Goal: Task Accomplishment & Management: Use online tool/utility

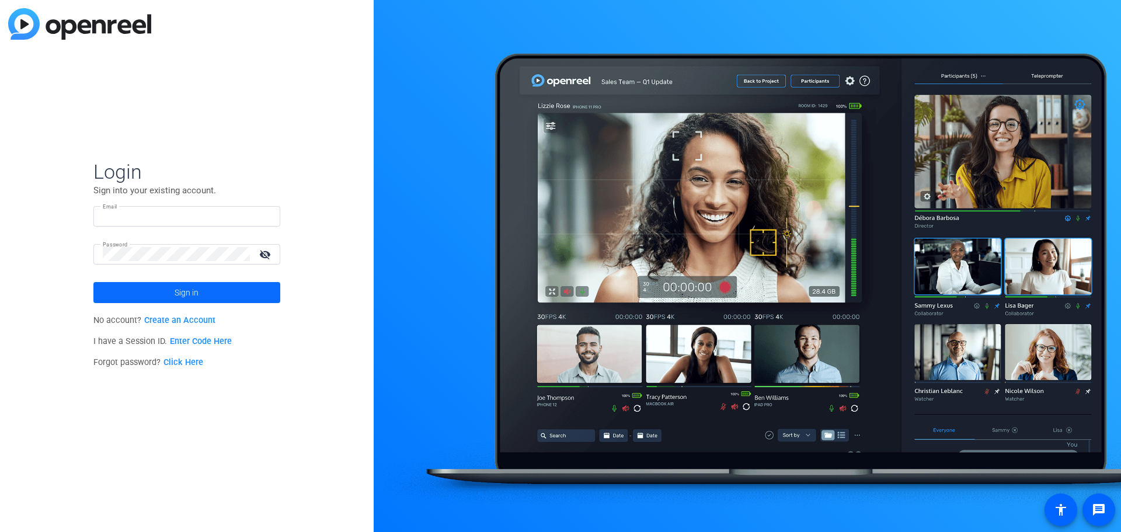
type input "marketing@lplatfrg.com"
click at [219, 292] on span at bounding box center [186, 292] width 187 height 28
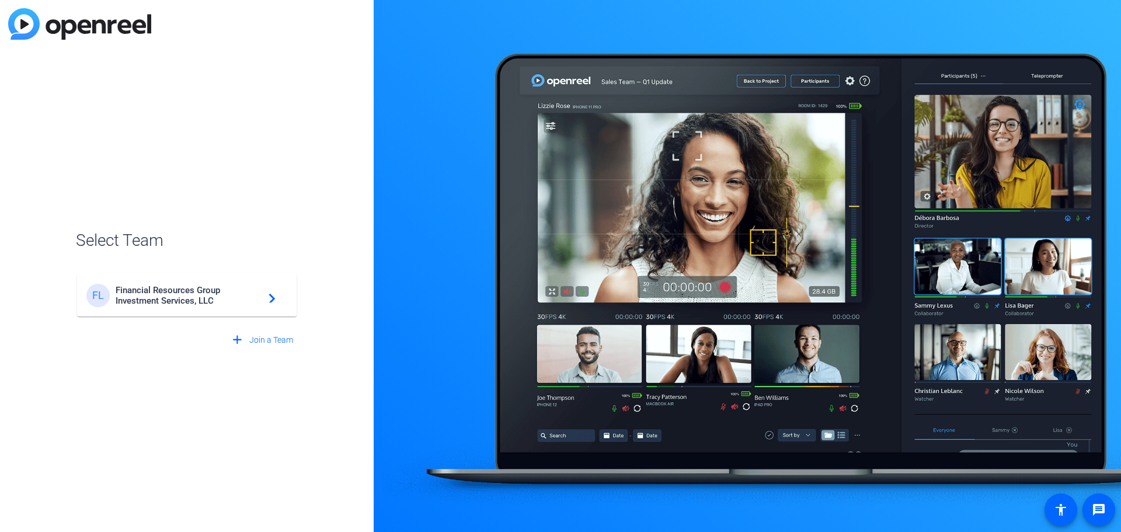
click at [149, 291] on span "Financial Resources Group Investment Services, LLC" at bounding box center [189, 295] width 146 height 21
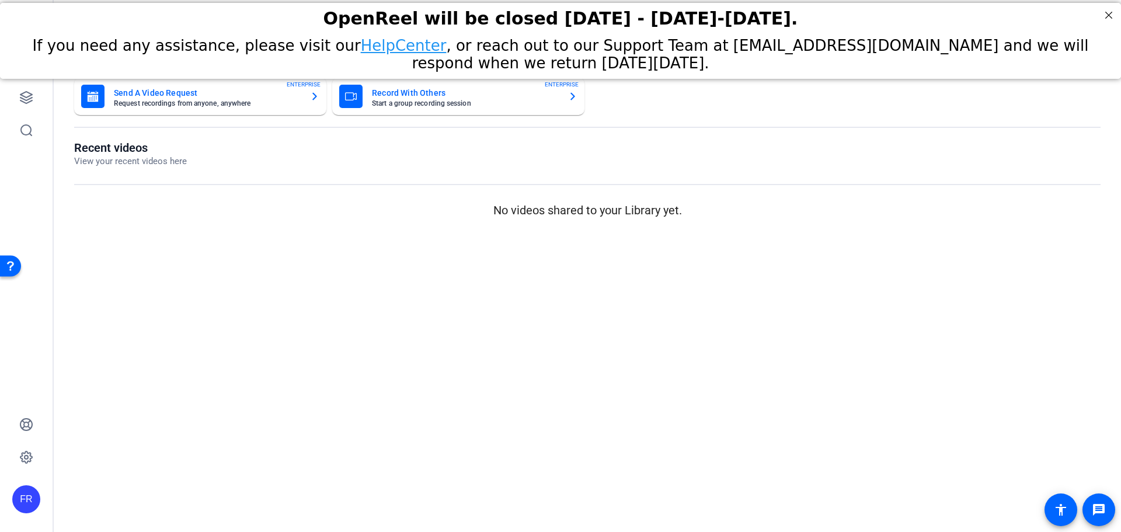
click at [413, 103] on mat-card-subtitle "Start a group recording session" at bounding box center [465, 103] width 187 height 7
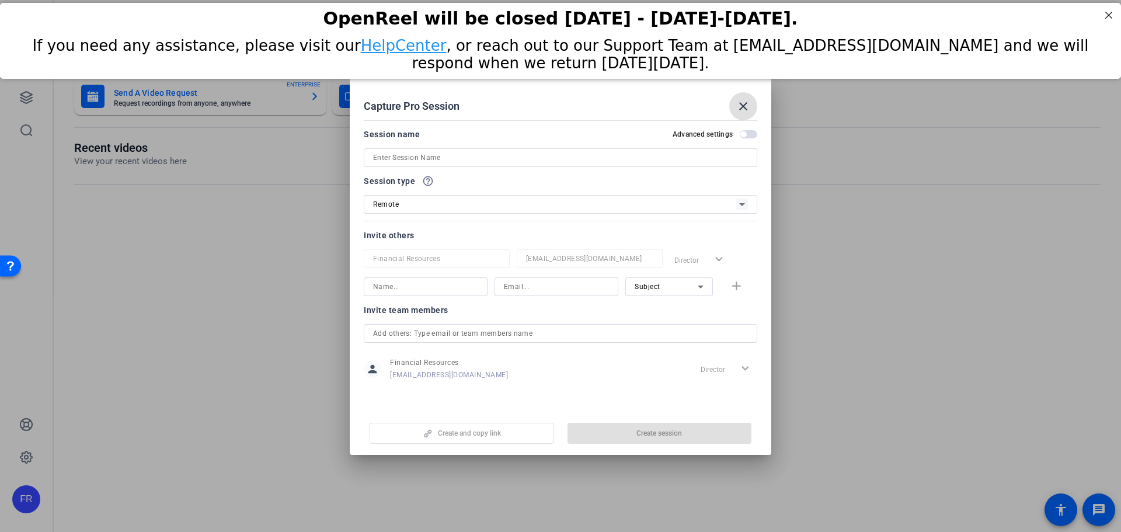
click at [388, 161] on input at bounding box center [560, 158] width 375 height 14
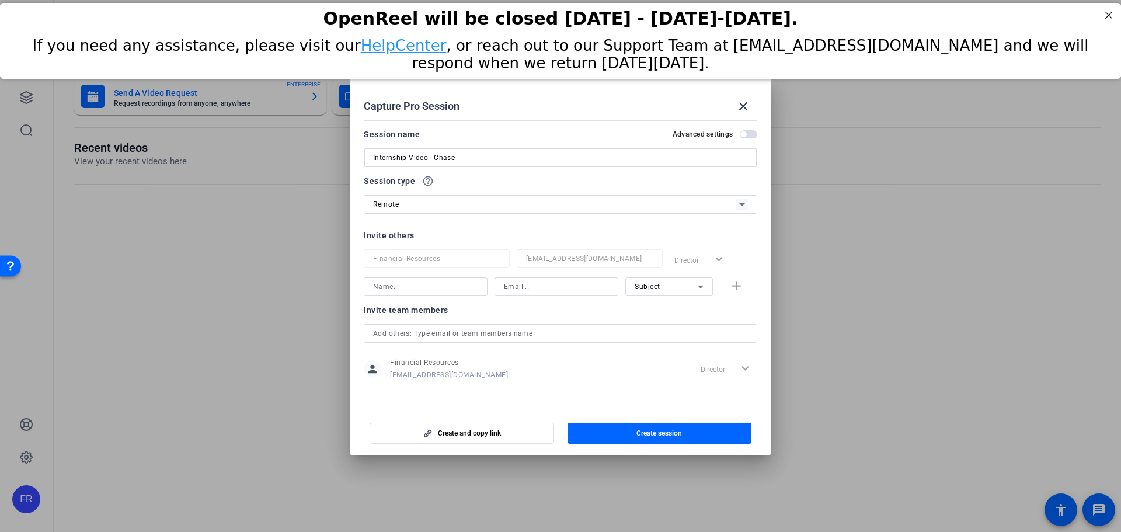
type input "Internship Video - Chase"
click at [394, 200] on span "Remote" at bounding box center [386, 204] width 26 height 8
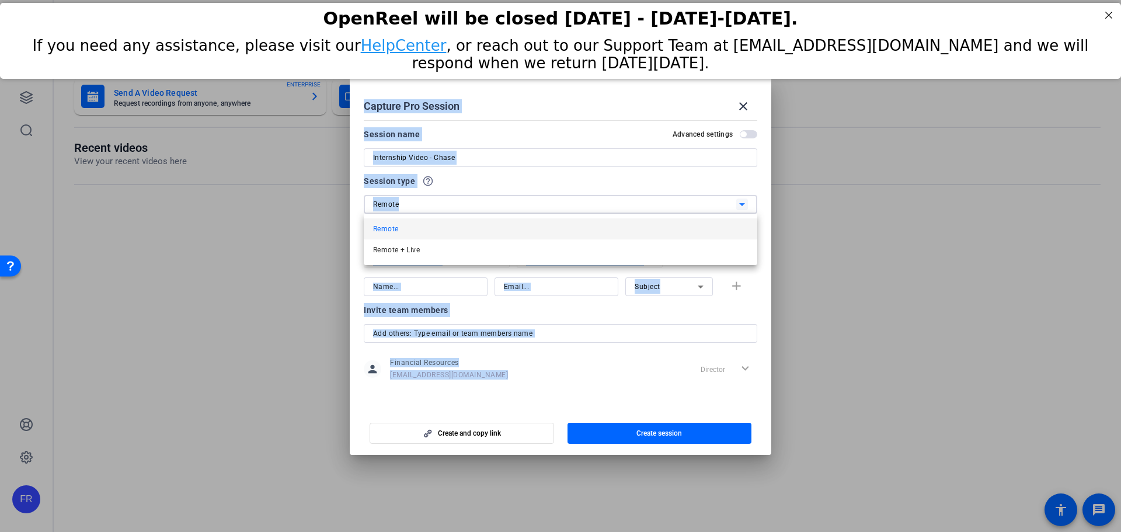
click at [394, 201] on div at bounding box center [560, 266] width 1121 height 532
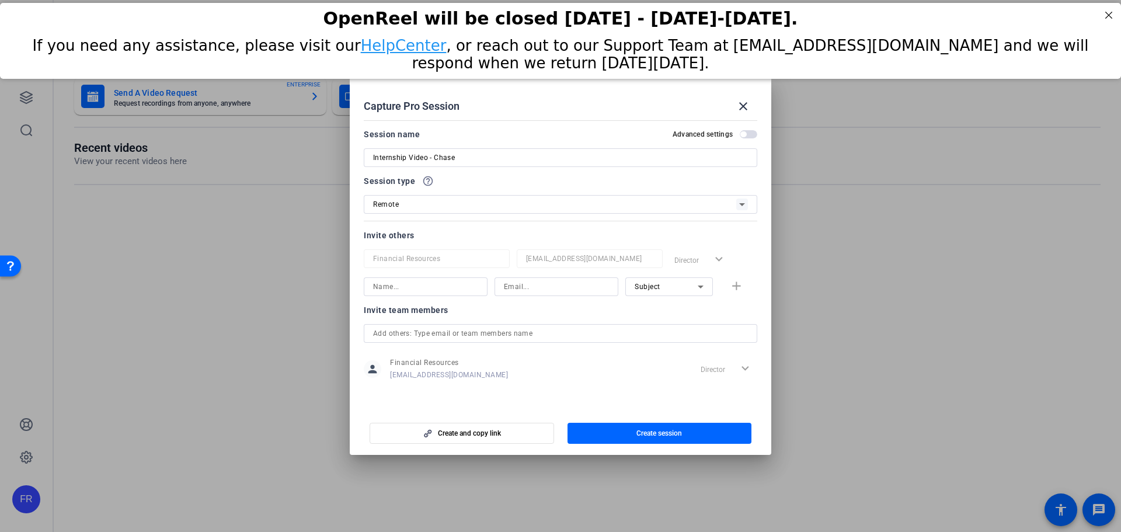
click at [358, 201] on mat-dialog-content "Session name Advanced settings Internship Video - Chase Session type help_outli…" at bounding box center [560, 262] width 421 height 292
click at [391, 287] on input at bounding box center [425, 287] width 105 height 14
type input "Chase Perry"
click at [530, 283] on input at bounding box center [556, 287] width 105 height 14
paste input "chase.perry@lpl.com"
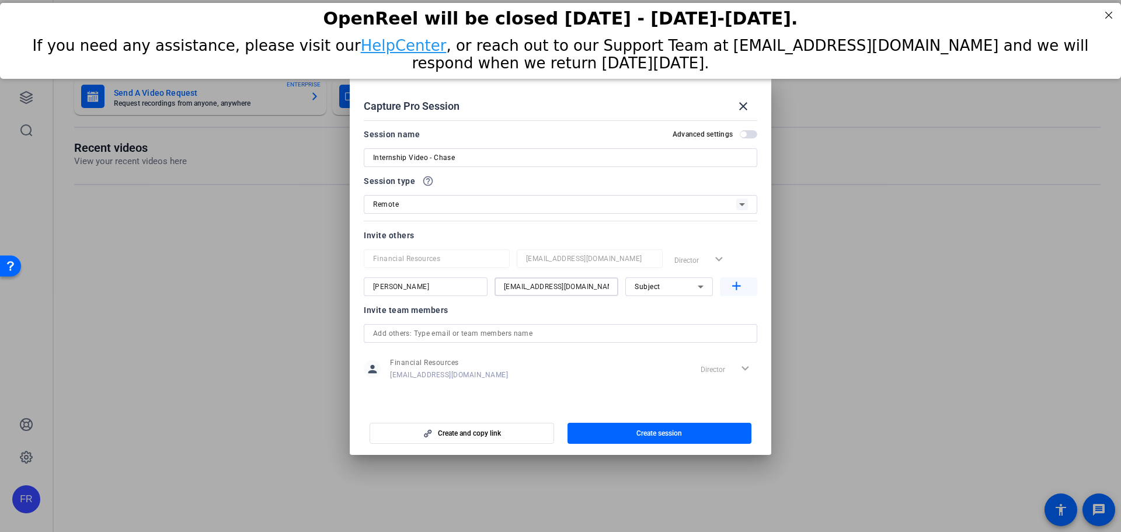
type input "chase.perry@lpl.com"
click at [740, 284] on mat-icon "add" at bounding box center [736, 286] width 15 height 15
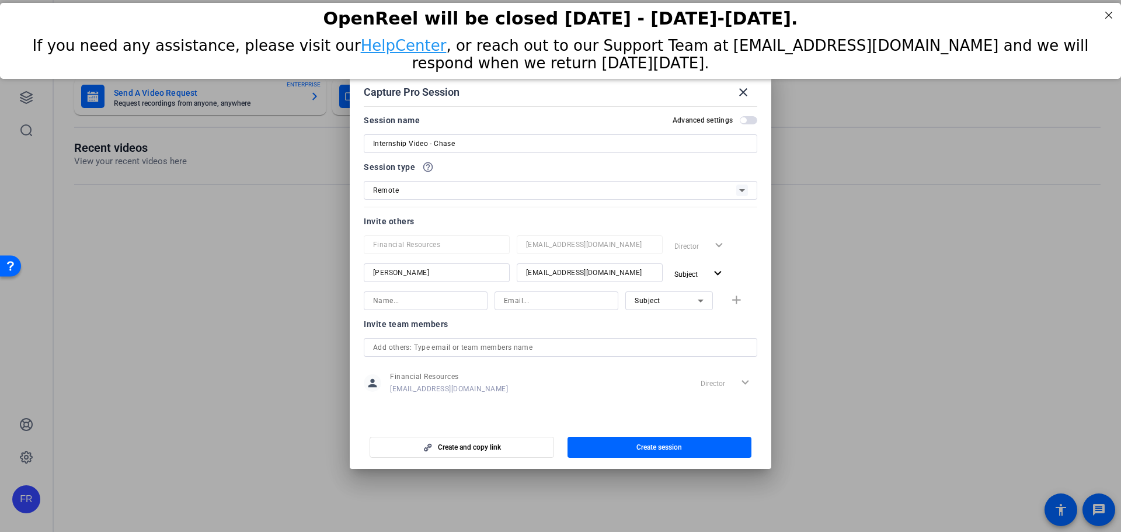
click at [393, 303] on input at bounding box center [425, 301] width 105 height 14
type input "Emilie Lucier"
click at [538, 298] on input at bounding box center [556, 301] width 105 height 14
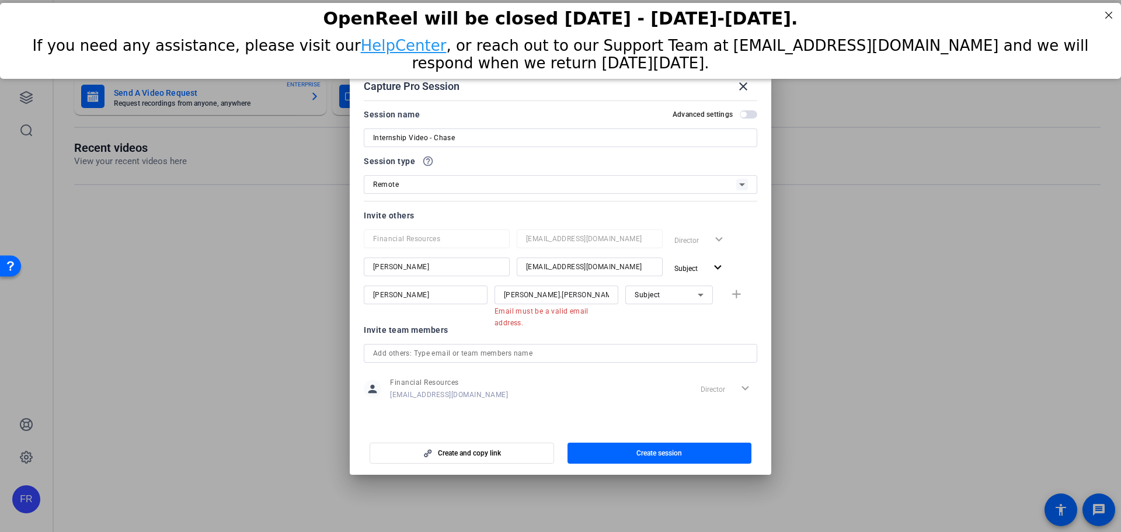
click at [703, 304] on mat-form-field "Subject" at bounding box center [669, 294] width 88 height 19
click at [584, 302] on div "emilie.lucier!lpl.com" at bounding box center [556, 294] width 105 height 19
drag, startPoint x: 589, startPoint y: 295, endPoint x: 545, endPoint y: 297, distance: 44.4
click at [545, 297] on input "emilie.lucier!lpl.com" at bounding box center [556, 295] width 105 height 14
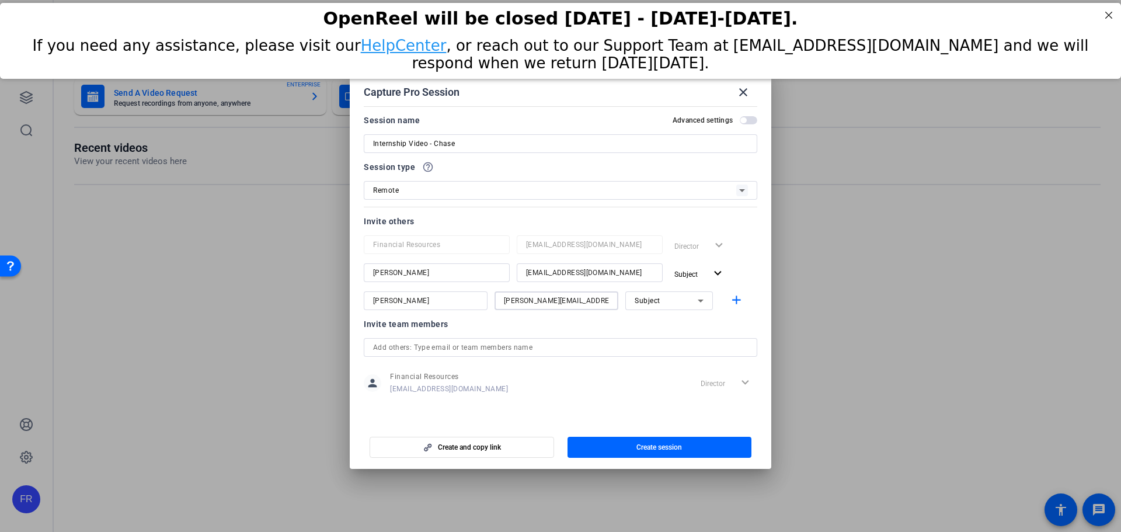
type input "emilie.lucier@lpl.com"
click at [689, 300] on div "Subject" at bounding box center [665, 300] width 63 height 15
click at [687, 318] on mat-option "Collaborator" at bounding box center [669, 324] width 88 height 19
click at [733, 295] on mat-icon "add" at bounding box center [736, 300] width 15 height 15
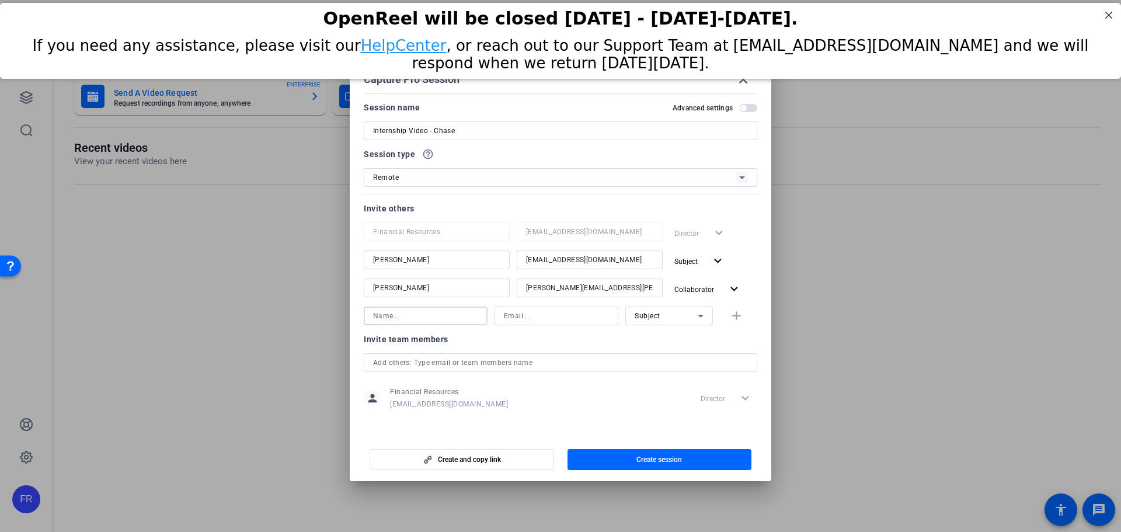
click at [439, 312] on input at bounding box center [425, 316] width 105 height 14
click at [526, 331] on div at bounding box center [556, 331] width 124 height 13
click at [741, 109] on span "button" at bounding box center [743, 108] width 6 height 6
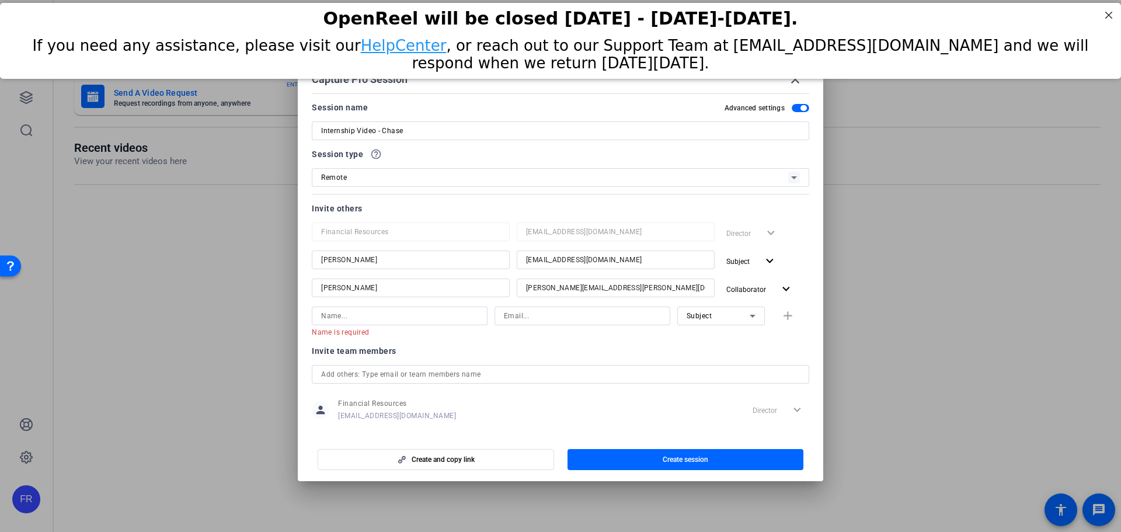
scroll to position [68, 0]
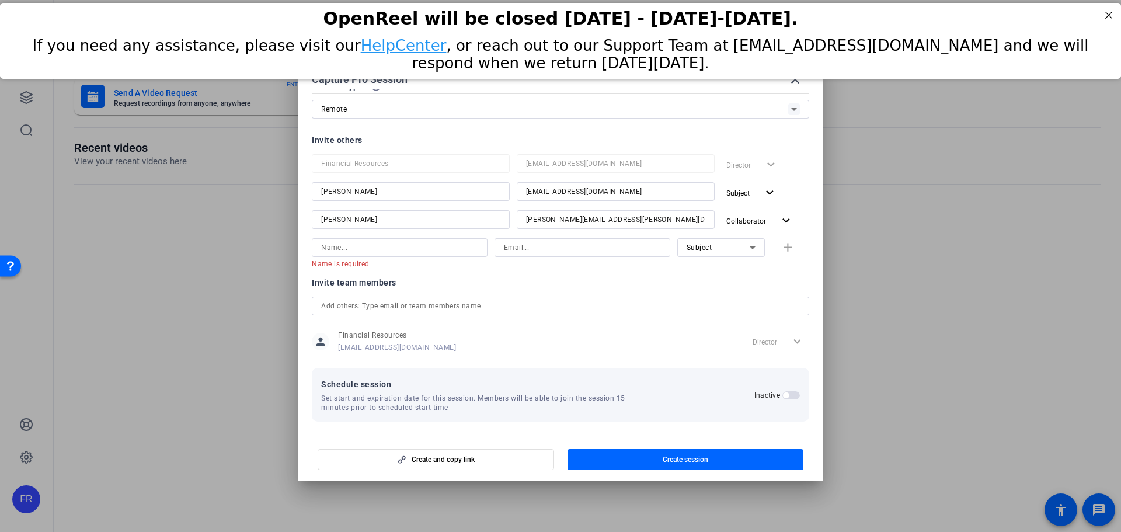
click at [783, 397] on span "button" at bounding box center [786, 395] width 6 height 6
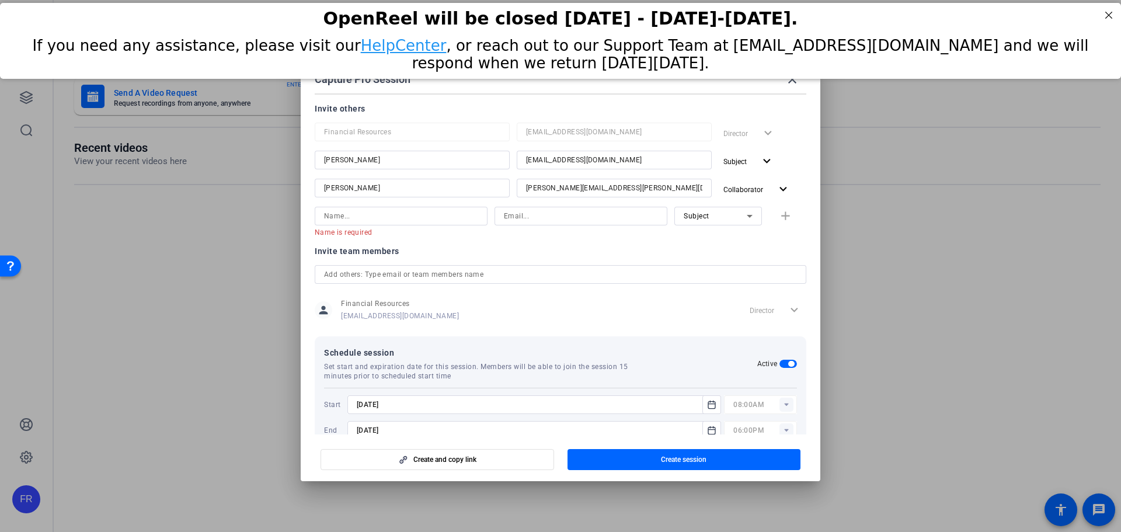
scroll to position [127, 0]
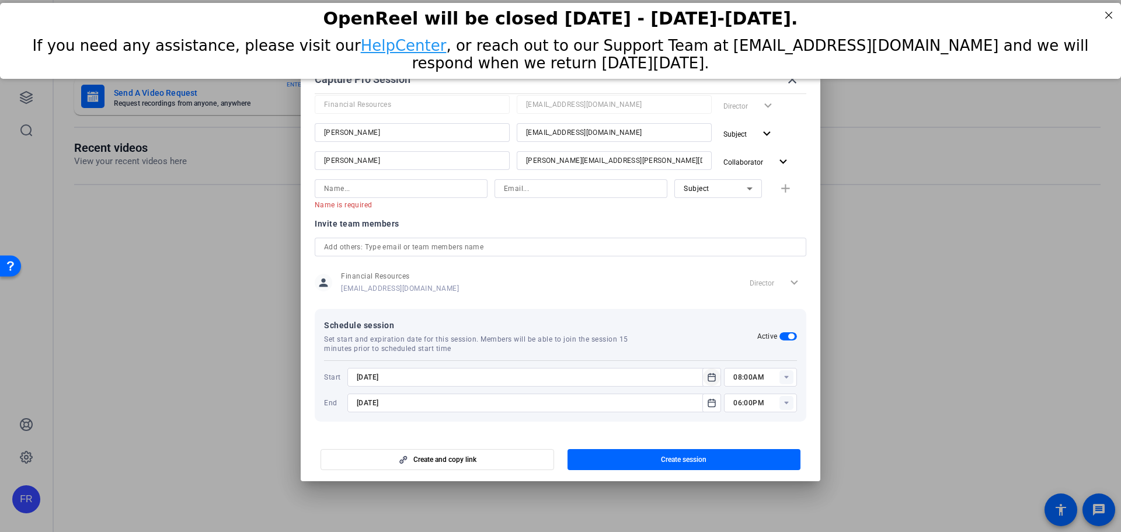
click at [709, 379] on icon "Open calendar" at bounding box center [711, 377] width 9 height 14
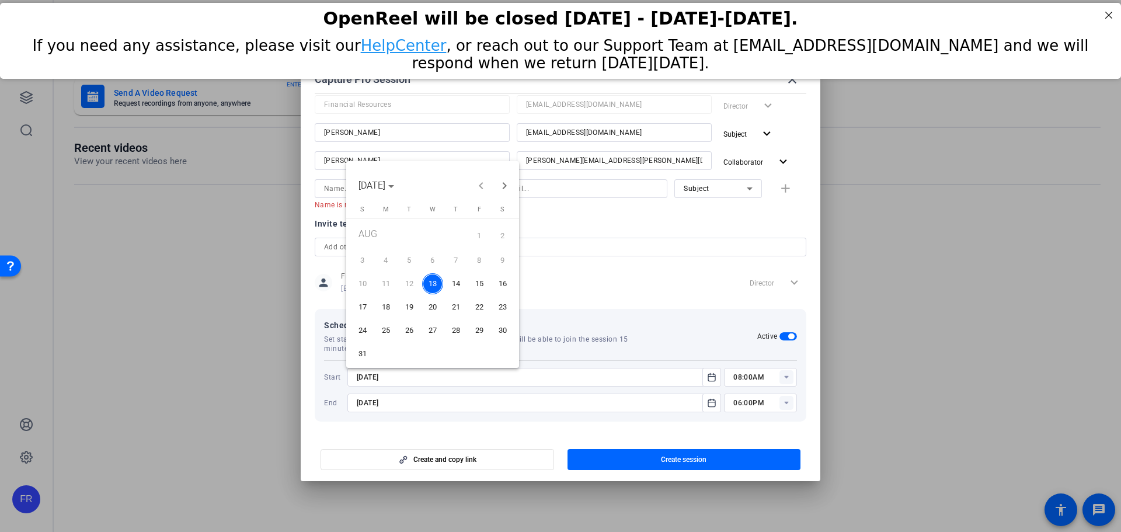
click at [786, 381] on div at bounding box center [560, 266] width 1121 height 532
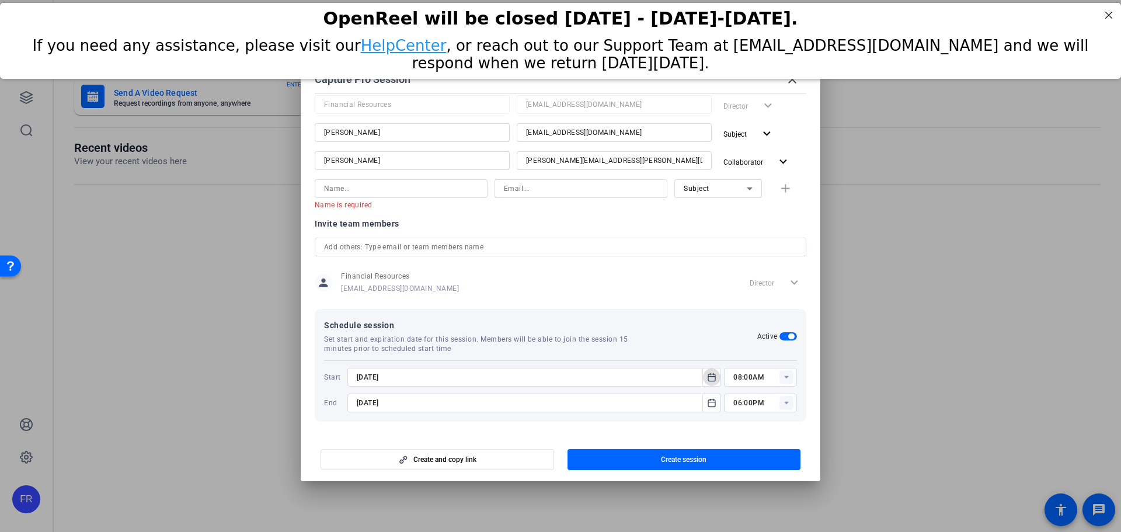
click at [785, 380] on rect at bounding box center [786, 377] width 14 height 14
click at [744, 306] on span "02:15PM" at bounding box center [743, 305] width 30 height 8
type input "02:15PM"
click at [779, 401] on rect at bounding box center [786, 403] width 14 height 14
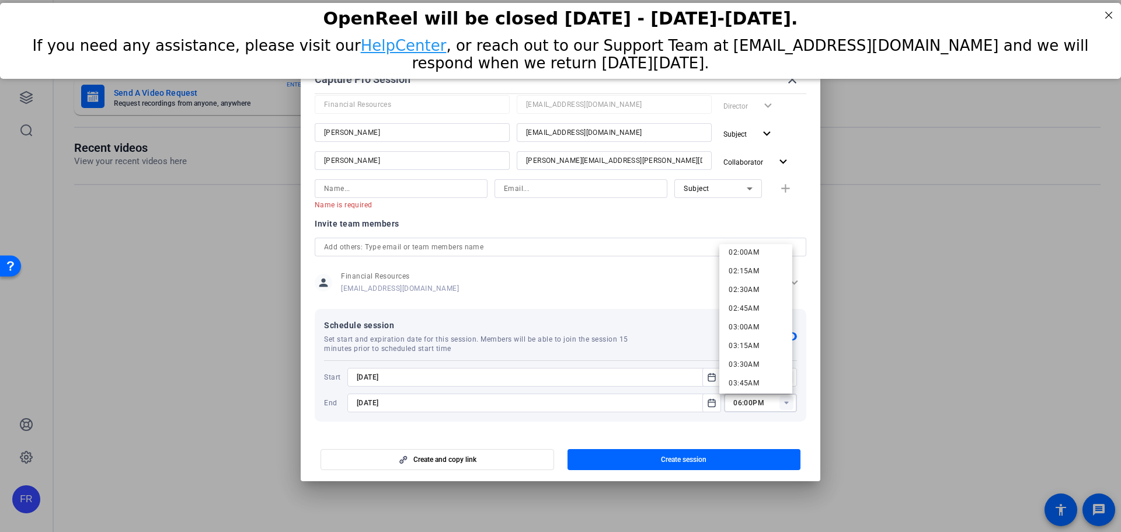
scroll to position [175, 0]
click at [751, 347] on span "03:30AM" at bounding box center [743, 344] width 30 height 8
click at [784, 403] on icon at bounding box center [786, 403] width 4 height 3
click at [747, 305] on span "03:30PM" at bounding box center [743, 307] width 30 height 8
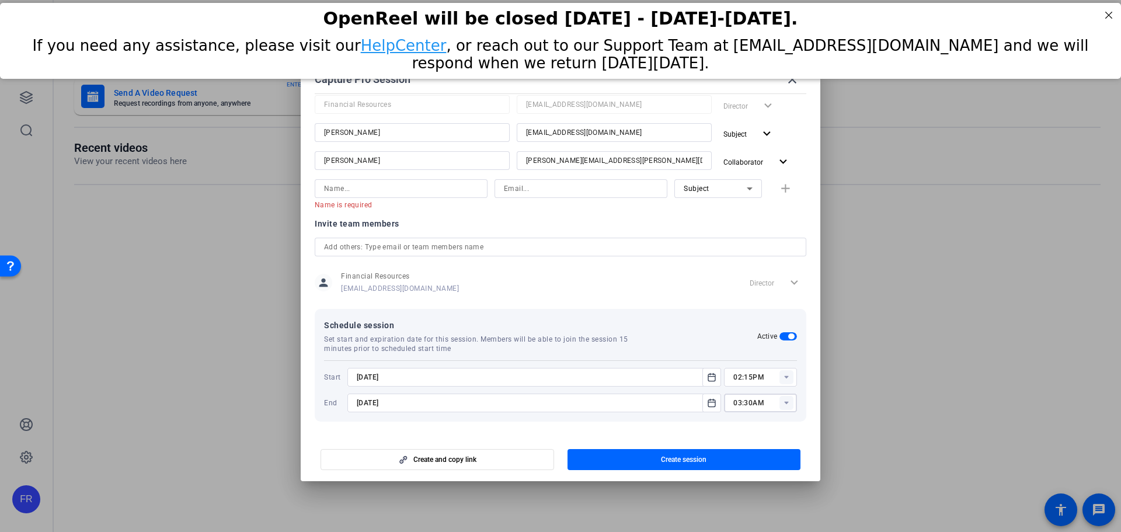
type input "03:30PM"
click at [683, 432] on mat-dialog-content "Session name Advanced settings Internship Video - Chase Session type help_outli…" at bounding box center [560, 262] width 519 height 346
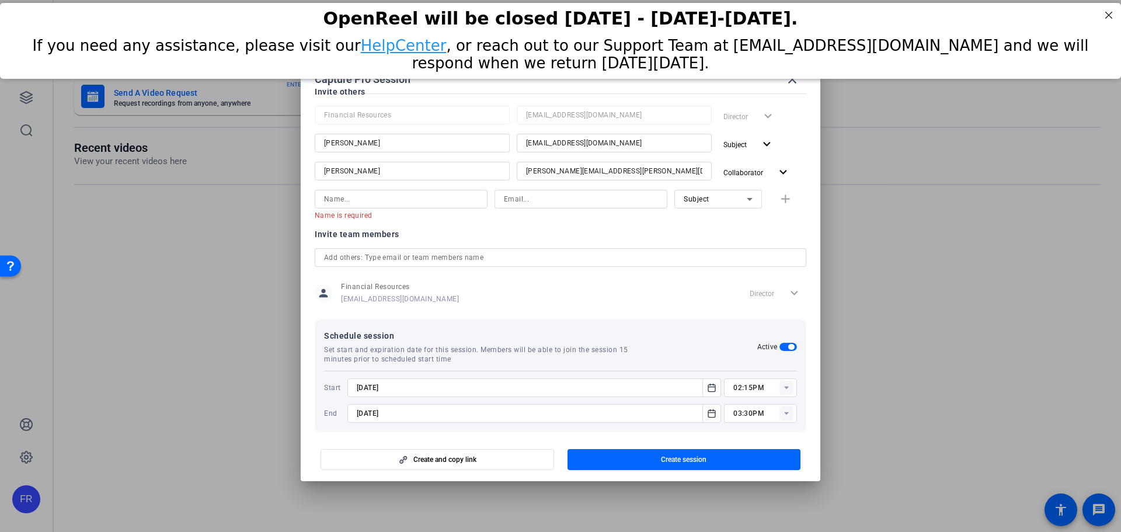
scroll to position [127, 0]
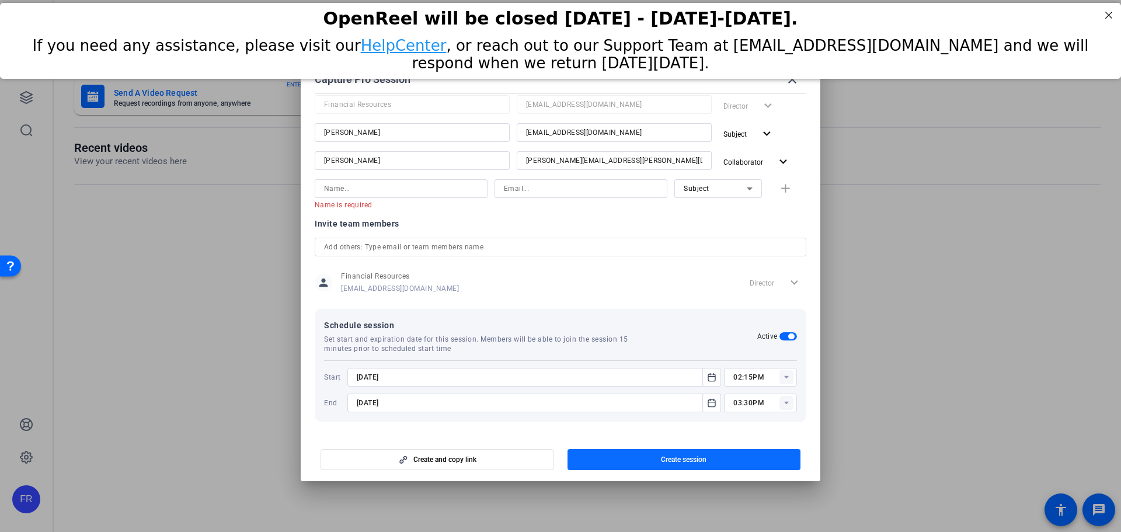
click at [679, 460] on span "Create session" at bounding box center [684, 459] width 46 height 9
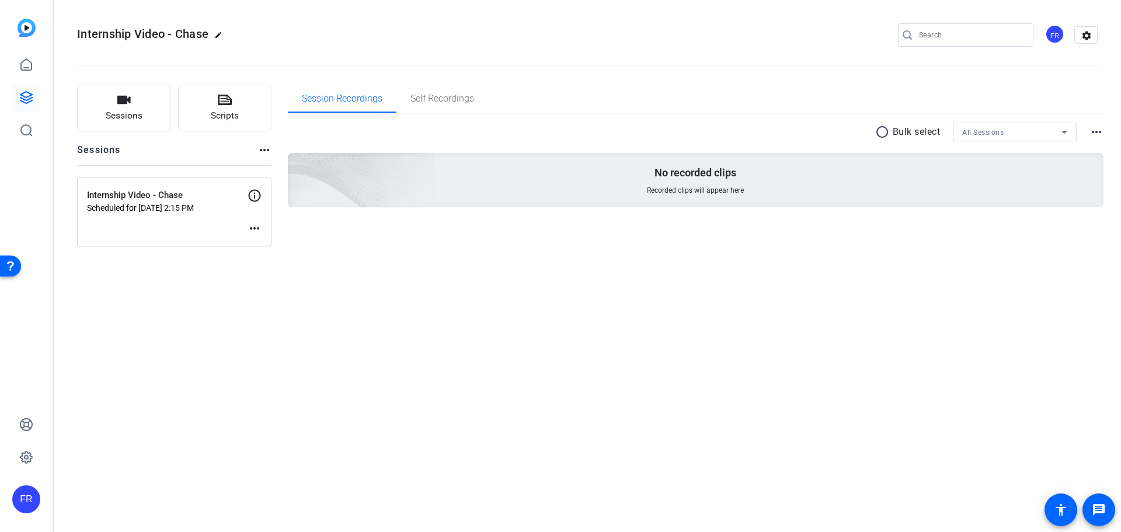
click at [261, 228] on mat-icon "more_horiz" at bounding box center [254, 228] width 14 height 14
click at [267, 243] on span "Edit Session" at bounding box center [283, 246] width 53 height 14
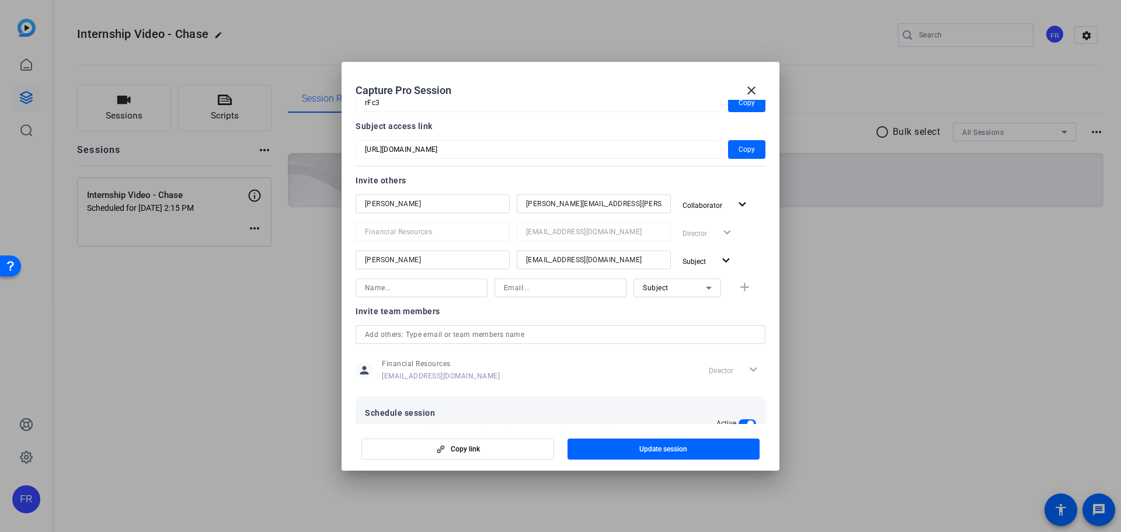
scroll to position [184, 0]
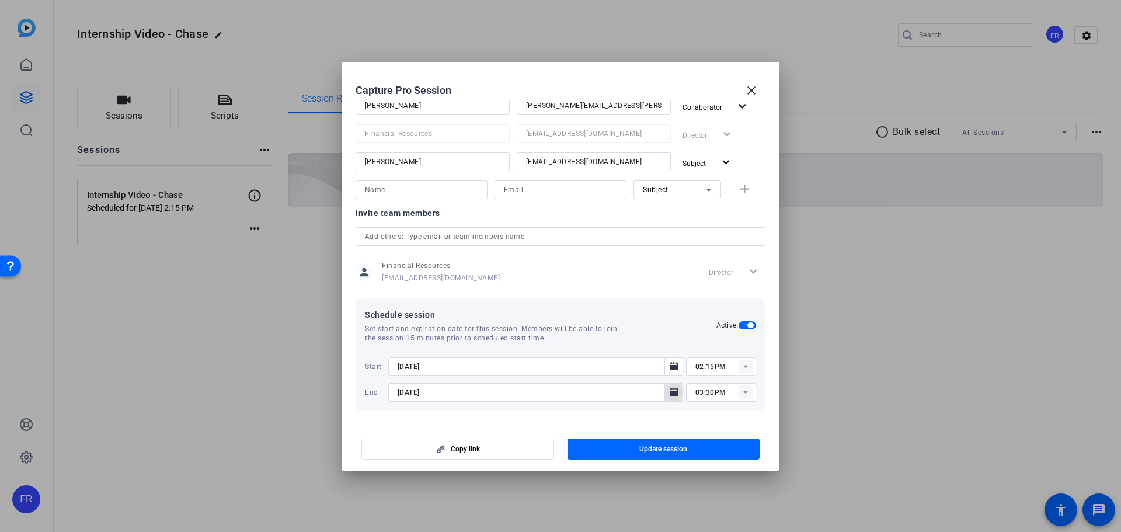
click at [670, 388] on icon "Open calendar" at bounding box center [674, 392] width 8 height 8
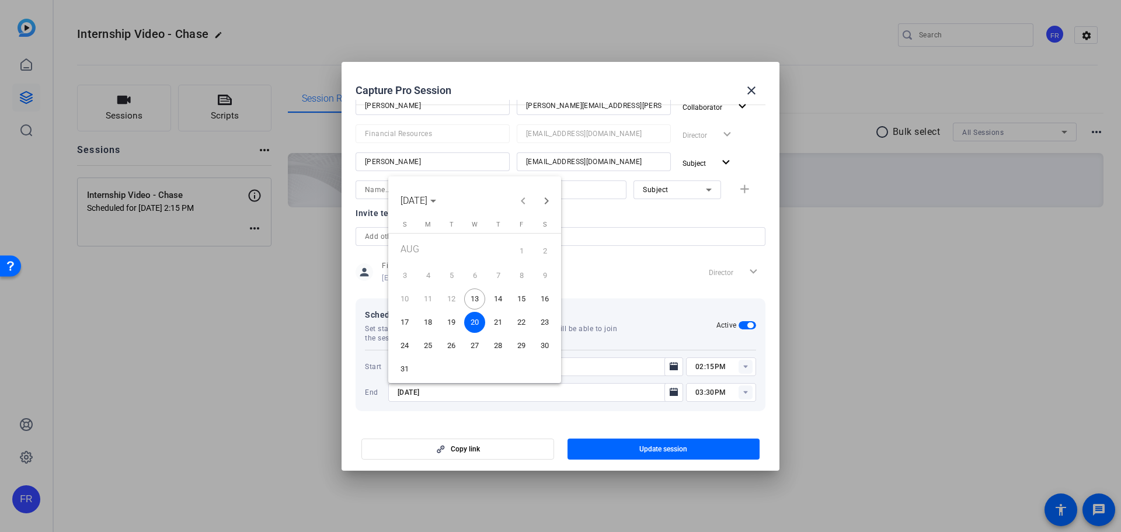
click at [473, 297] on span "13" at bounding box center [474, 298] width 21 height 21
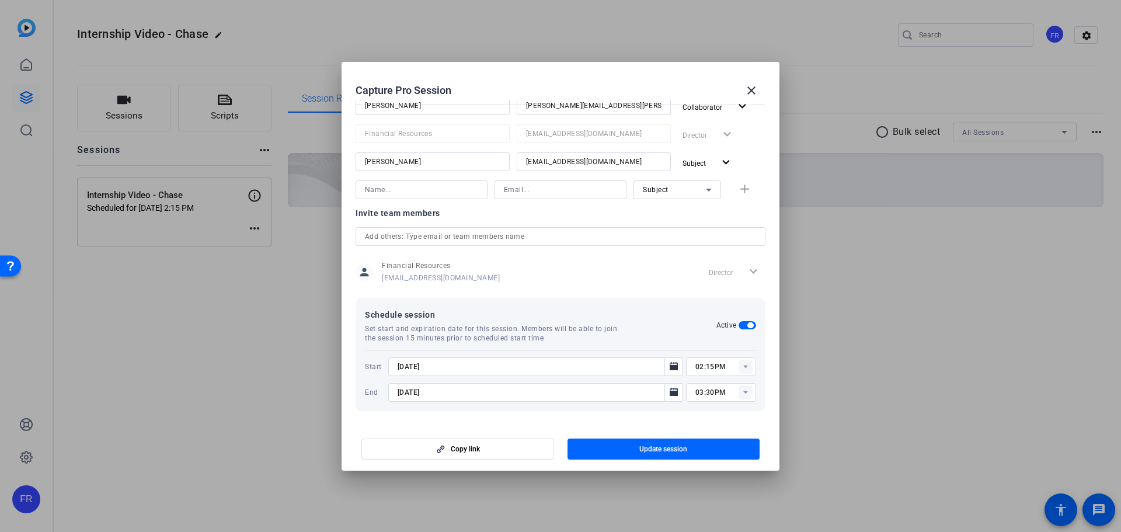
type input "8/13/2025"
click at [619, 449] on span "button" at bounding box center [663, 449] width 193 height 28
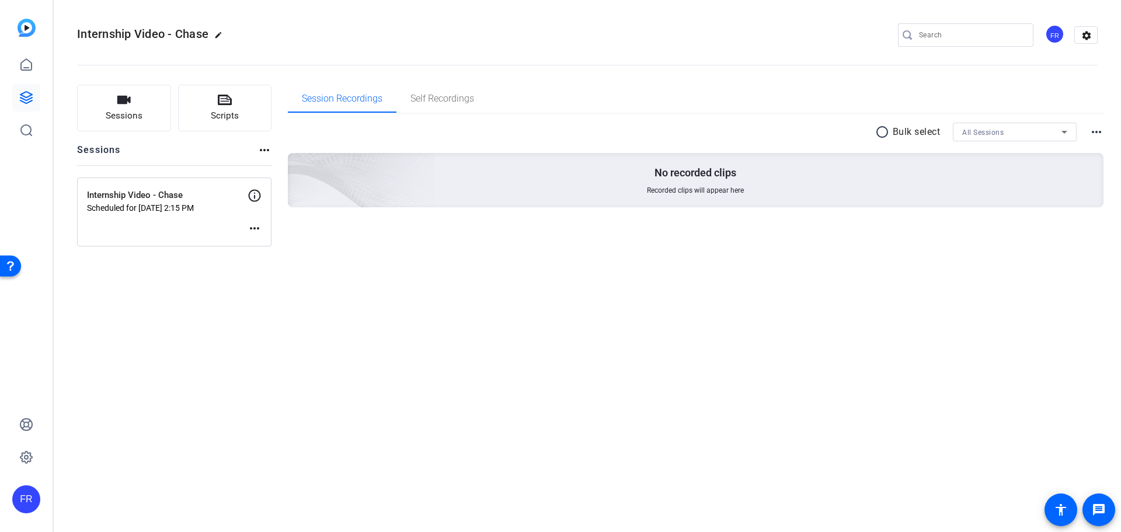
click at [254, 226] on mat-icon "more_horiz" at bounding box center [254, 228] width 14 height 14
click at [280, 246] on span "Edit Session" at bounding box center [283, 246] width 53 height 14
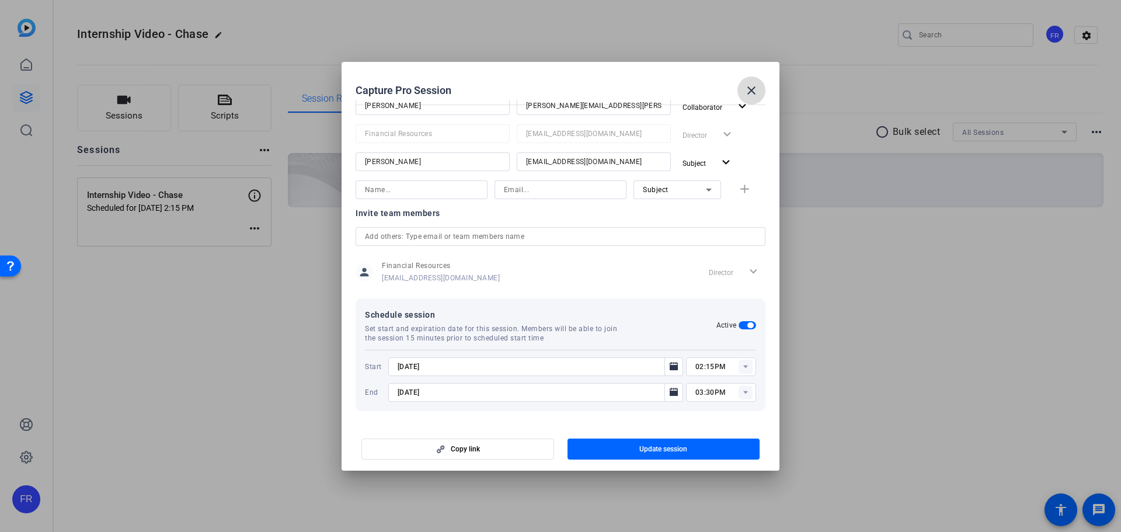
click at [747, 90] on mat-icon "close" at bounding box center [751, 90] width 14 height 14
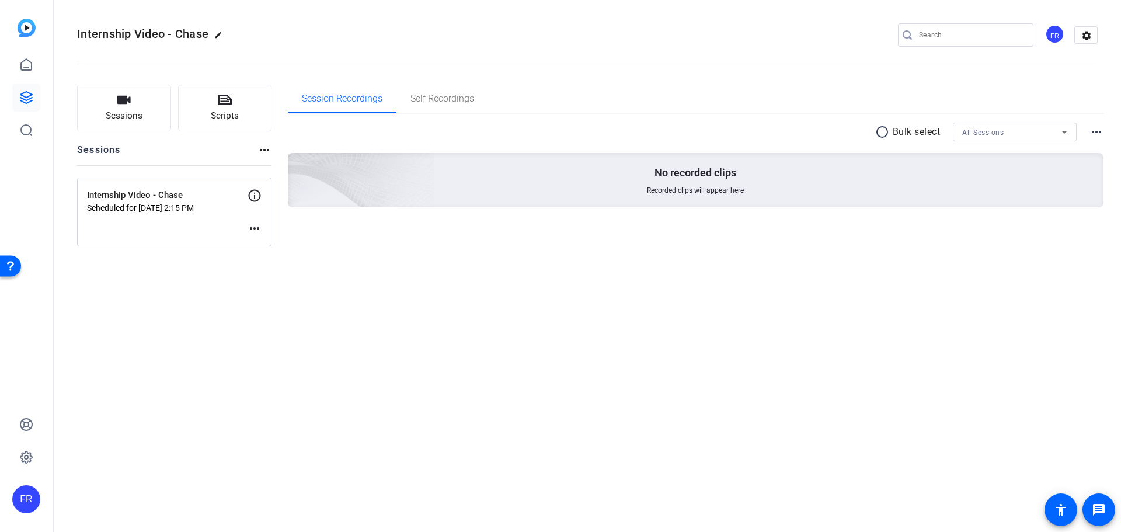
click at [135, 186] on div "Internship Video - Chase Scheduled for Aug 13, 2025 @ 2:15 PM more_horiz" at bounding box center [174, 211] width 194 height 69
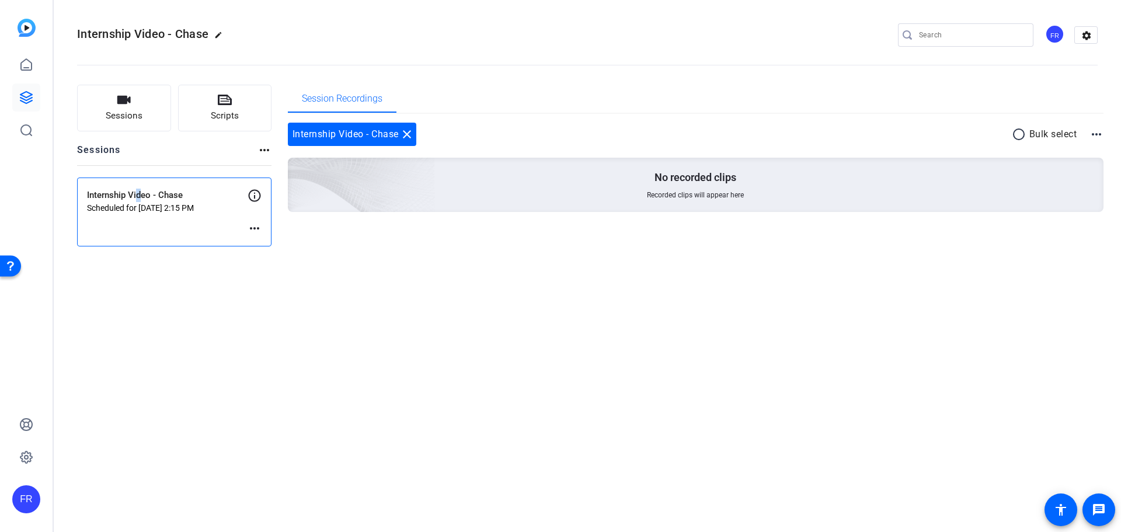
click at [256, 226] on mat-icon "more_horiz" at bounding box center [254, 228] width 14 height 14
click at [125, 259] on div at bounding box center [560, 266] width 1121 height 532
click at [336, 68] on openreel-divider-bar at bounding box center [587, 62] width 1020 height 36
click at [1096, 135] on mat-icon "more_horiz" at bounding box center [1096, 134] width 14 height 14
click at [1105, 102] on div at bounding box center [560, 266] width 1121 height 532
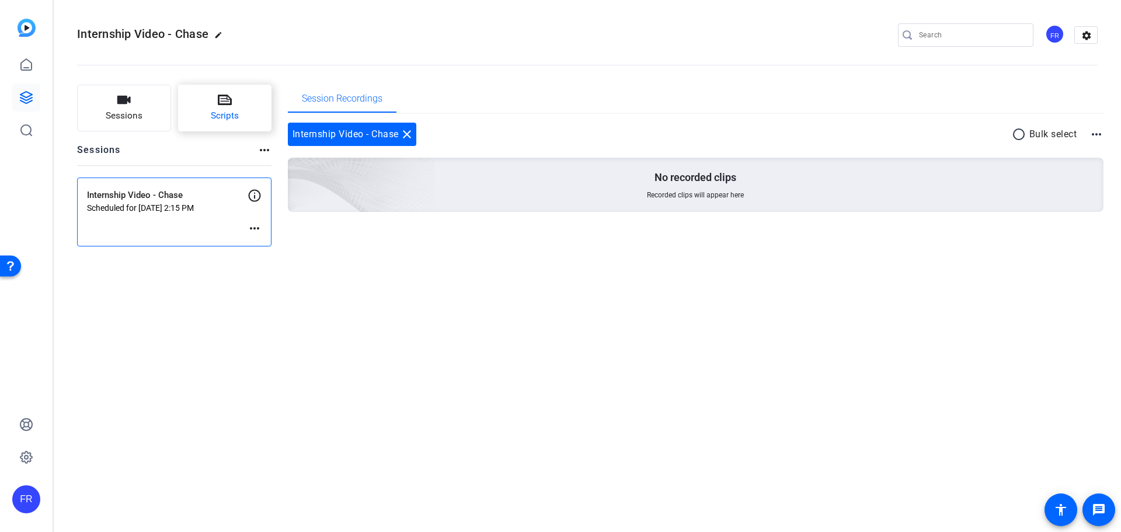
click at [226, 103] on icon at bounding box center [225, 100] width 14 height 14
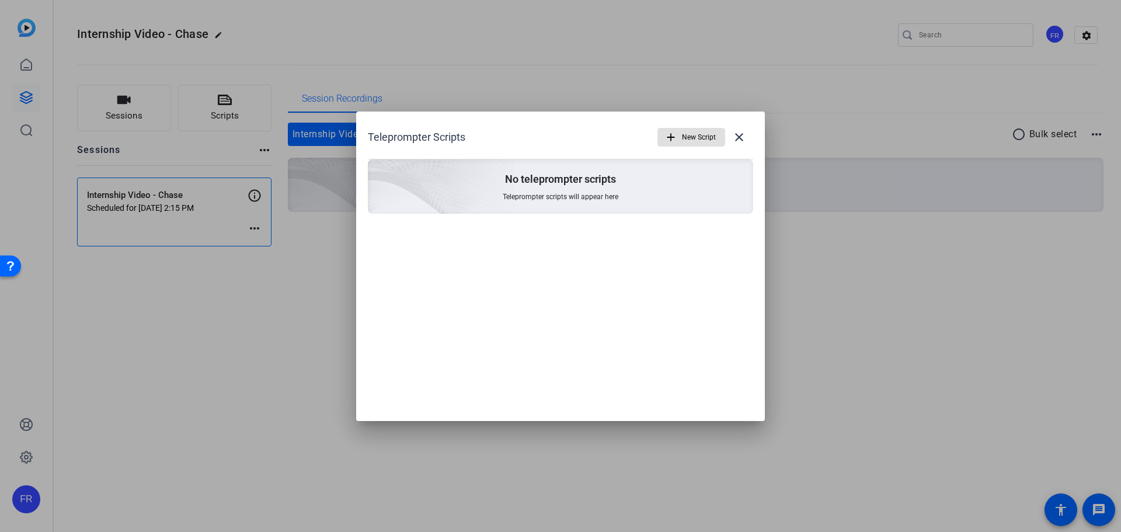
click at [700, 133] on span "New Script" at bounding box center [699, 137] width 34 height 22
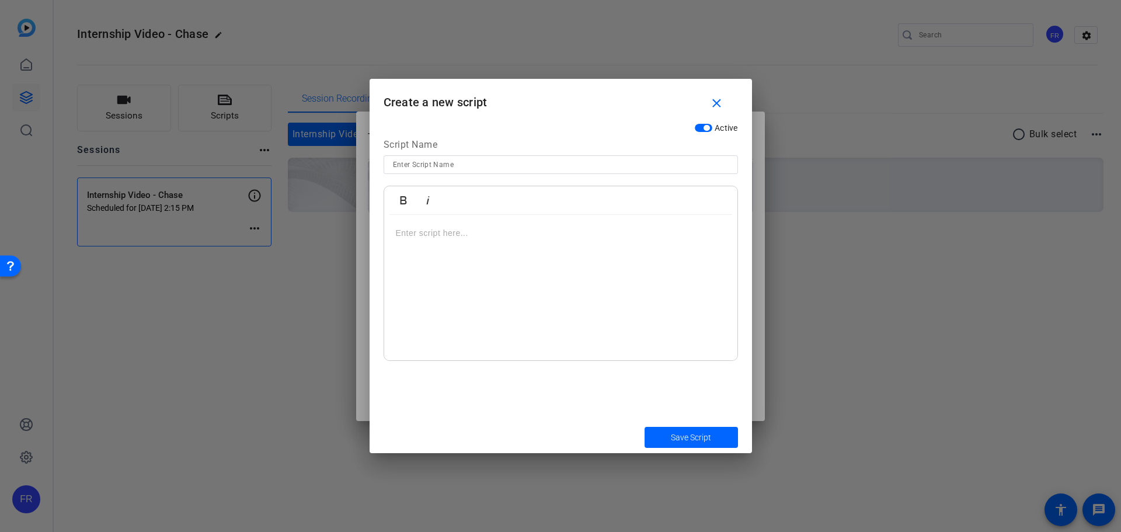
click at [428, 161] on input at bounding box center [561, 165] width 336 height 14
type input "Chase Script"
click at [450, 250] on div at bounding box center [560, 288] width 353 height 146
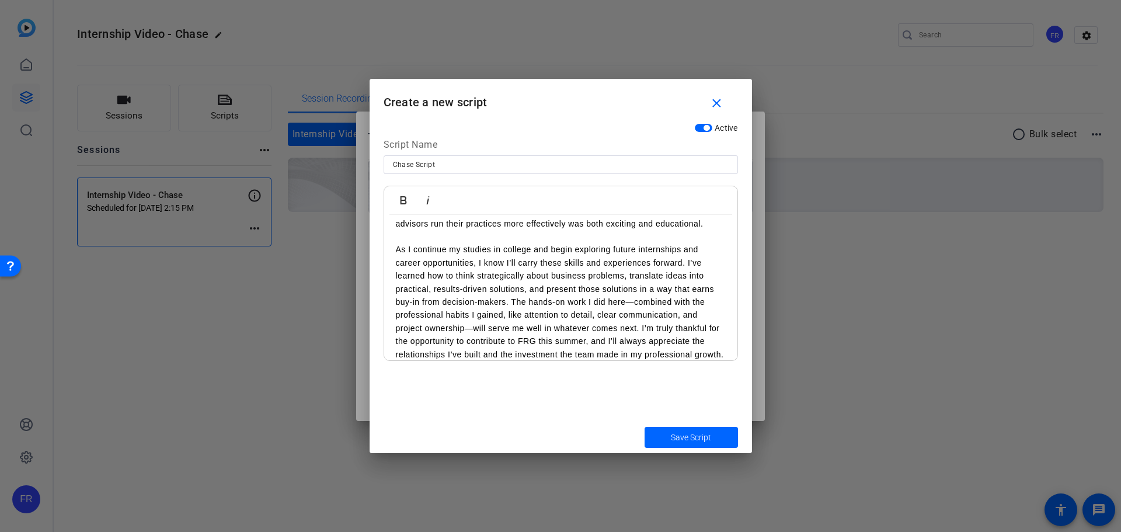
scroll to position [93, 0]
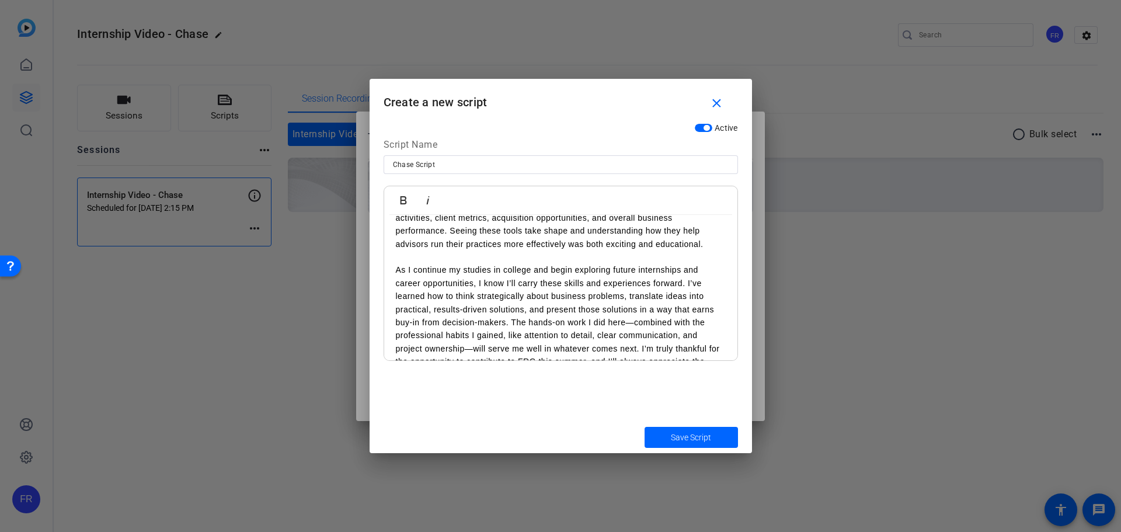
click at [493, 296] on p "As I continue my studies in college and begin exploring future internships and …" at bounding box center [561, 322] width 330 height 118
click at [627, 284] on p "As I continue my studies in college and begin exploring future internships and …" at bounding box center [561, 322] width 330 height 118
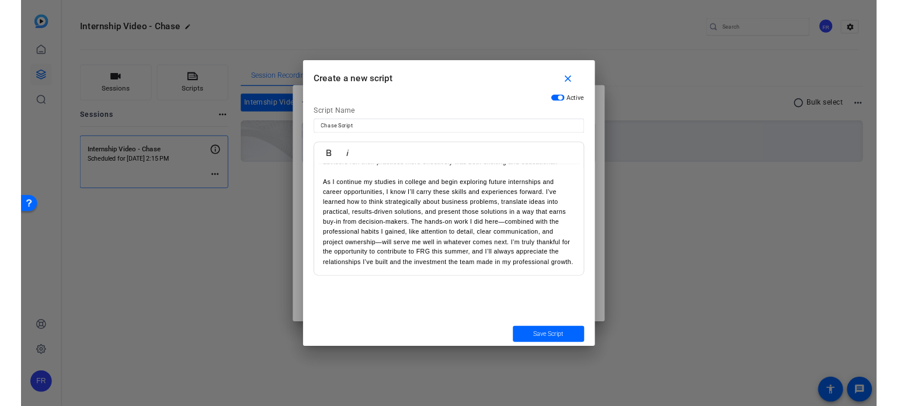
scroll to position [152, 0]
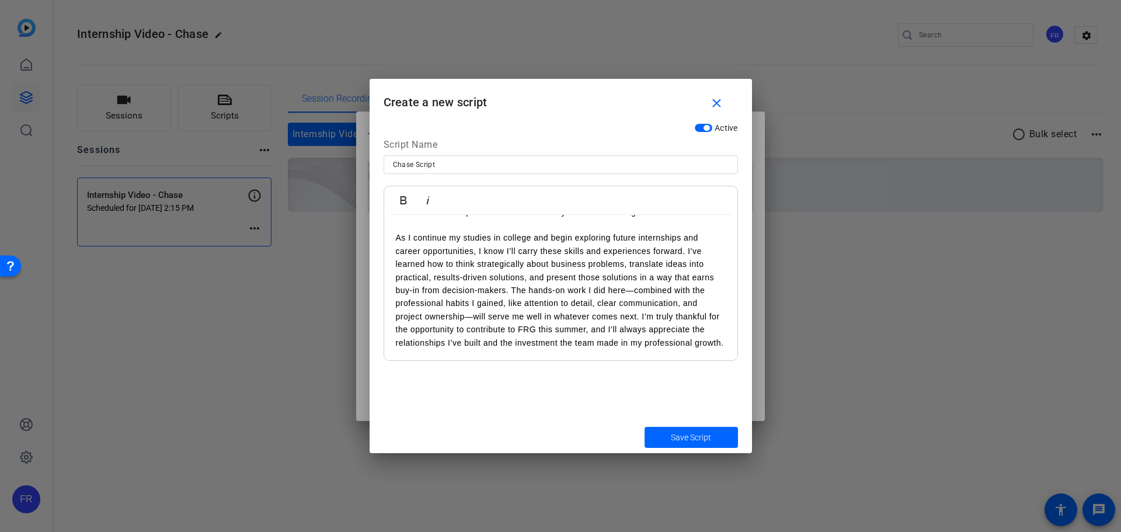
click at [685, 435] on span "Save Script" at bounding box center [691, 437] width 40 height 12
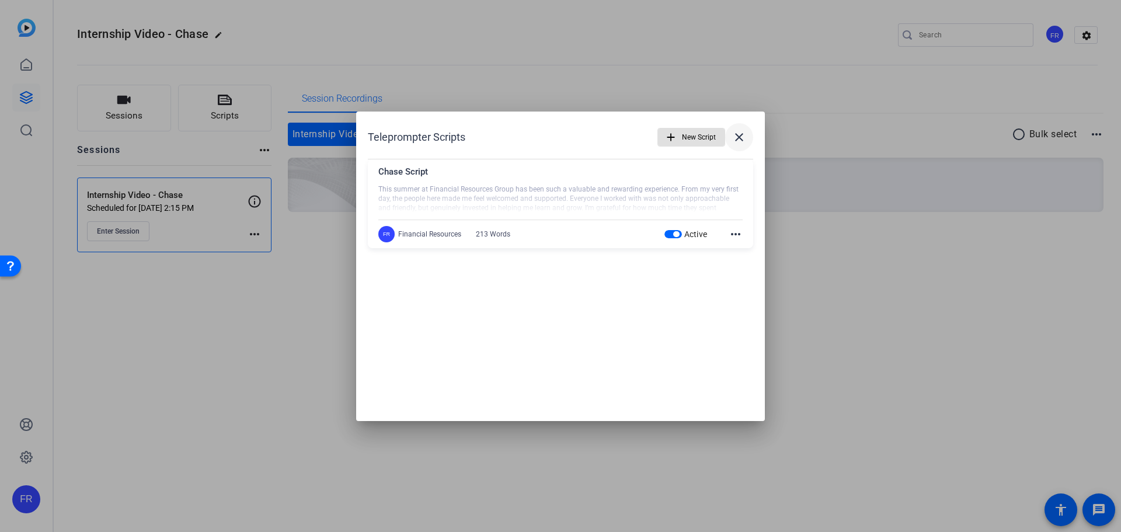
click at [743, 138] on mat-icon "close" at bounding box center [739, 137] width 14 height 14
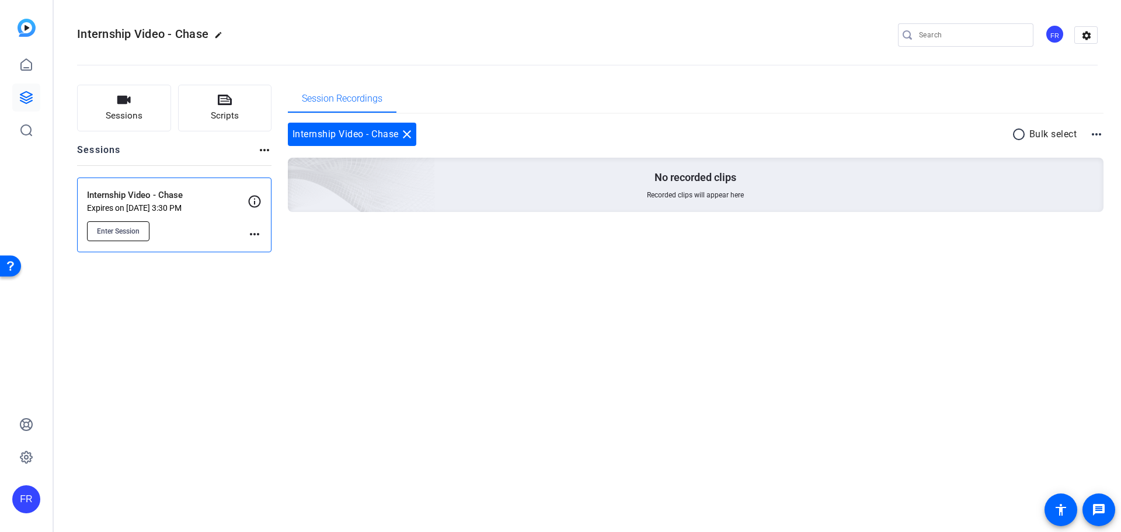
click at [129, 228] on span "Enter Session" at bounding box center [118, 230] width 43 height 9
click at [120, 232] on span "Enter Session" at bounding box center [118, 230] width 43 height 9
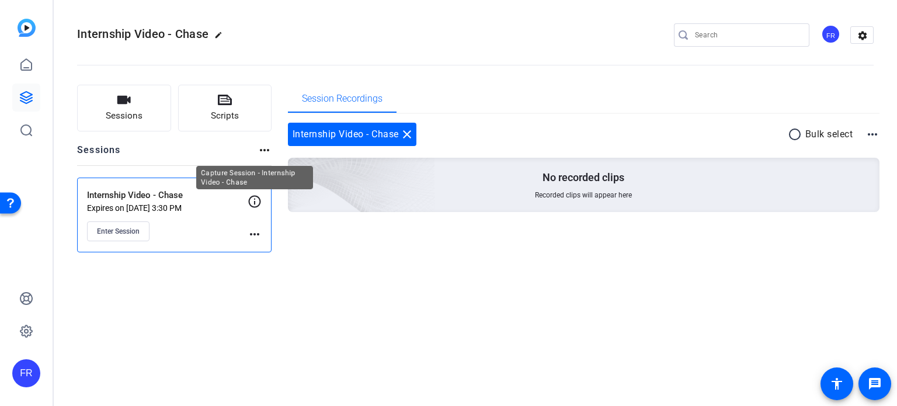
click at [254, 200] on icon at bounding box center [255, 201] width 12 height 12
click at [252, 233] on mat-icon "more_horiz" at bounding box center [254, 234] width 14 height 14
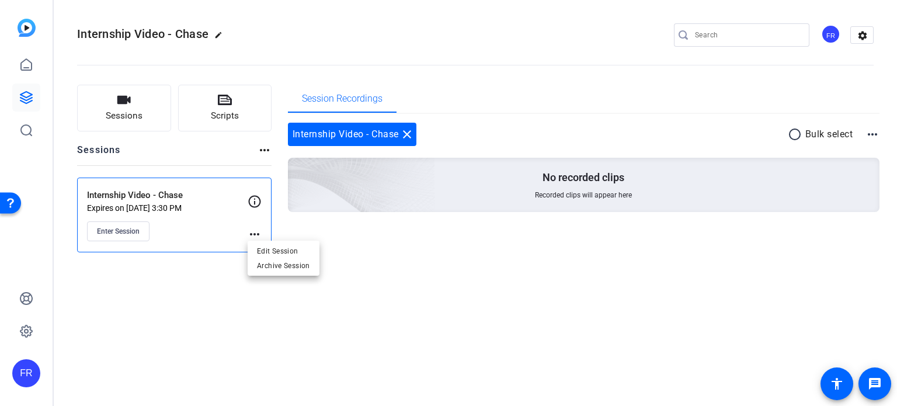
click at [339, 225] on div at bounding box center [448, 203] width 897 height 406
click at [108, 228] on span "Enter Session" at bounding box center [118, 230] width 43 height 9
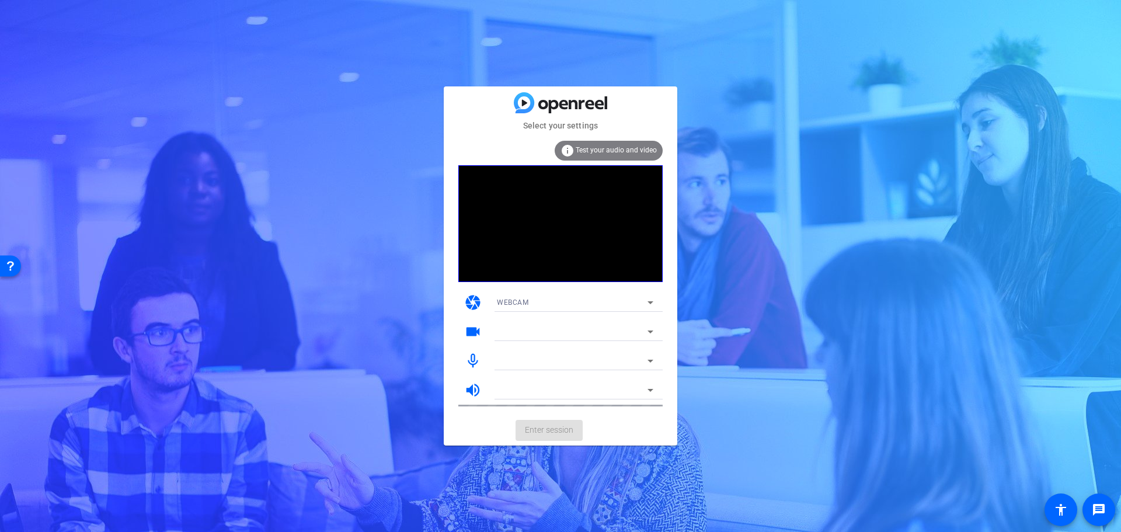
click at [530, 336] on div at bounding box center [572, 332] width 151 height 14
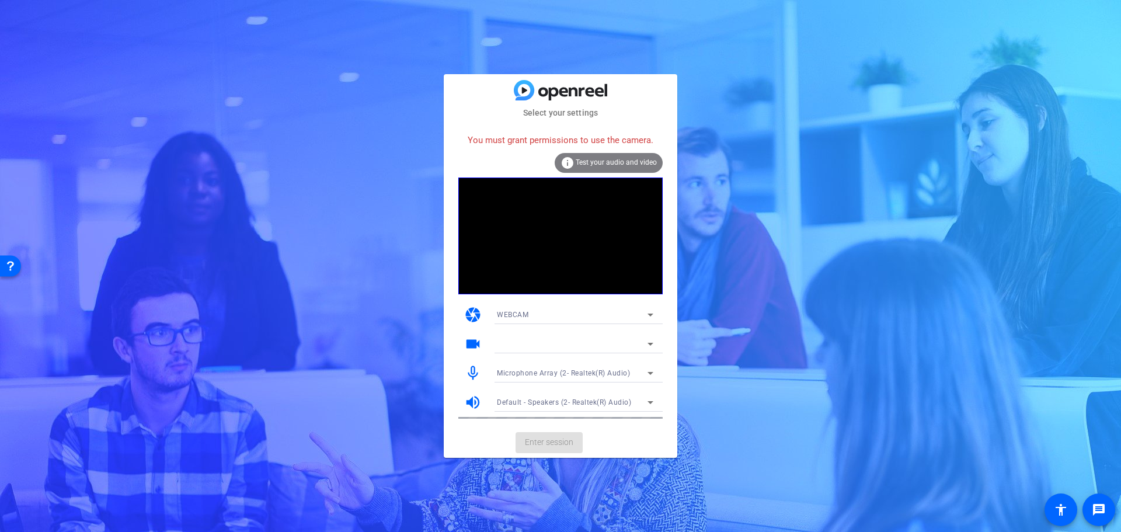
click at [496, 341] on div at bounding box center [574, 343] width 175 height 19
click at [580, 339] on div at bounding box center [572, 344] width 151 height 14
click at [644, 341] on icon at bounding box center [650, 344] width 14 height 14
click at [470, 341] on mat-icon "videocam" at bounding box center [473, 344] width 18 height 18
click at [573, 318] on div "WEBCAM" at bounding box center [572, 314] width 151 height 15
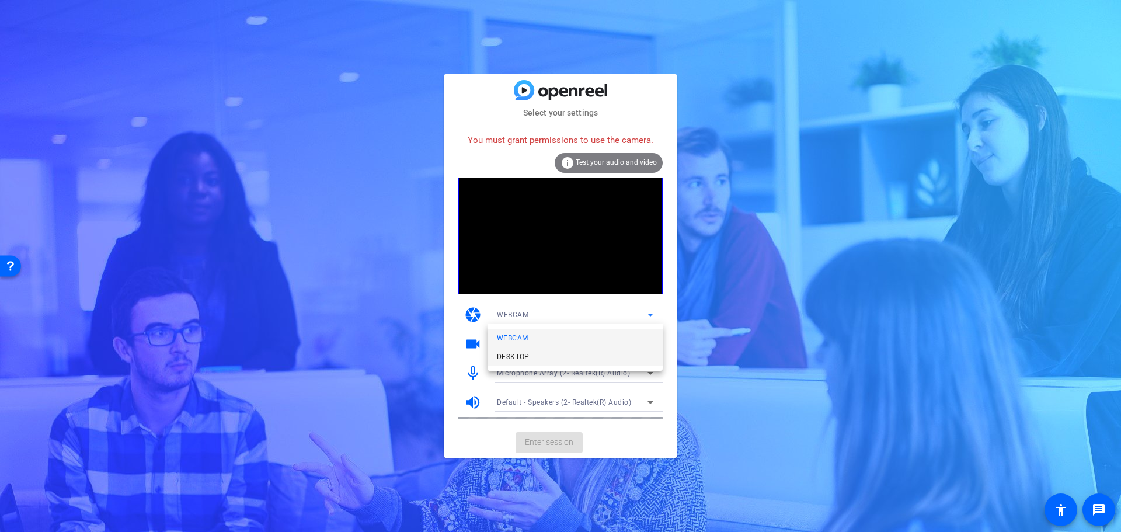
click at [532, 355] on mat-option "DESKTOP" at bounding box center [574, 356] width 175 height 19
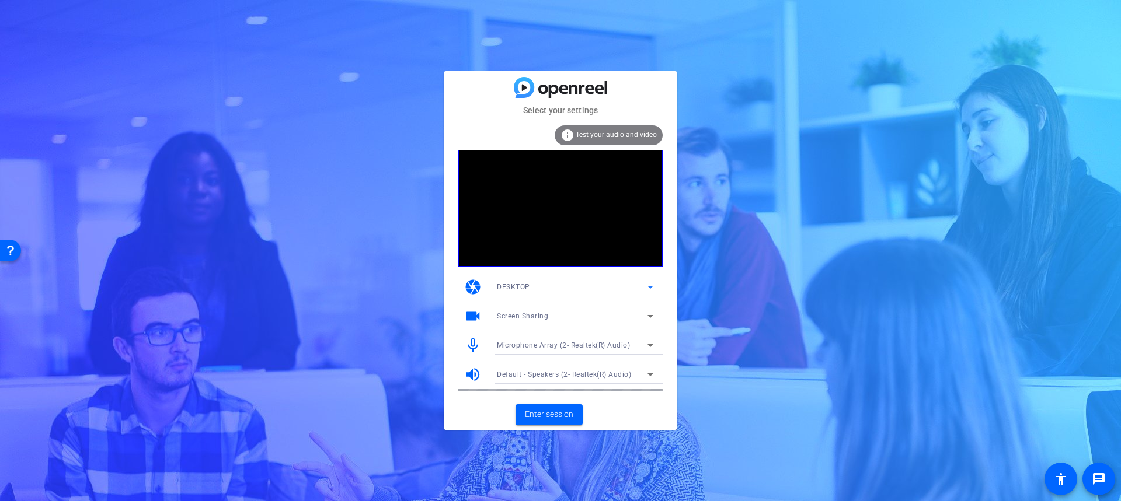
click at [512, 284] on span "DESKTOP" at bounding box center [513, 287] width 33 height 8
click at [519, 311] on span "WEBCAM" at bounding box center [512, 311] width 31 height 14
click at [523, 317] on div at bounding box center [572, 316] width 151 height 14
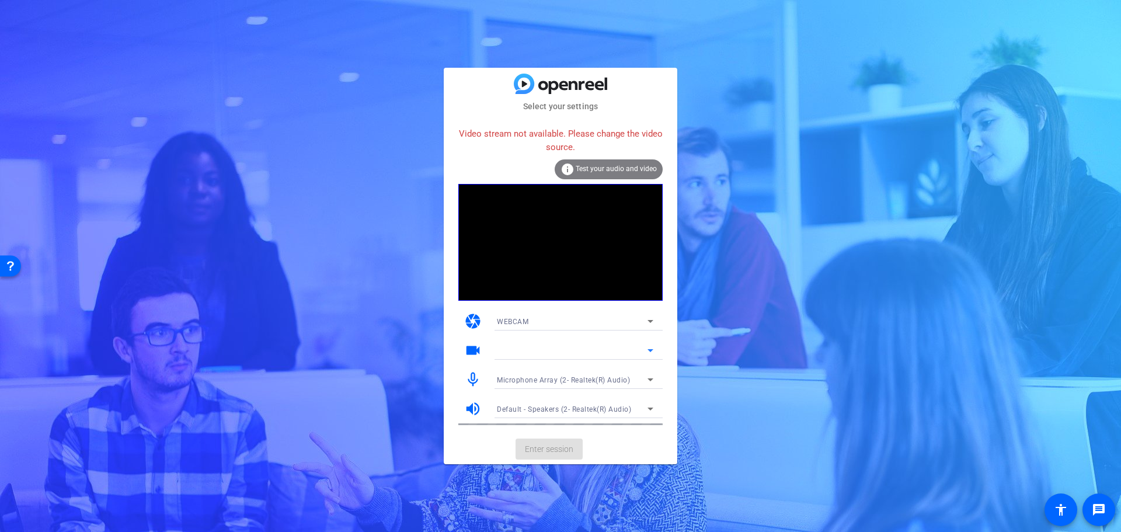
click at [529, 349] on div at bounding box center [572, 350] width 151 height 14
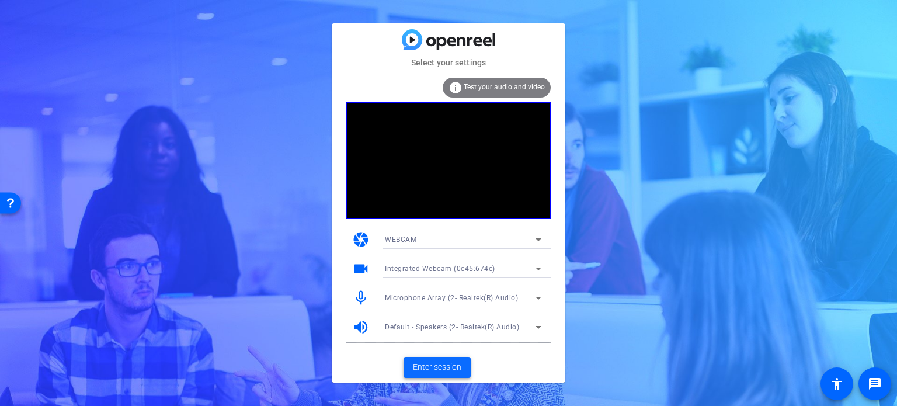
click at [437, 362] on span "Enter session" at bounding box center [437, 367] width 48 height 12
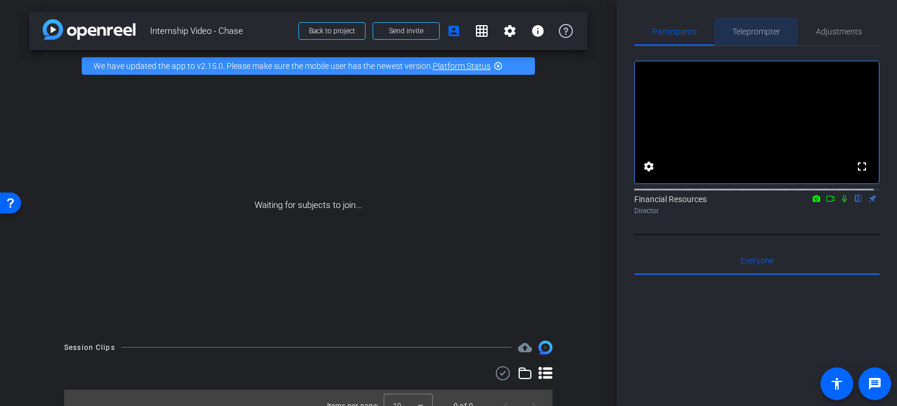
click at [745, 28] on span "Teleprompter" at bounding box center [756, 31] width 48 height 8
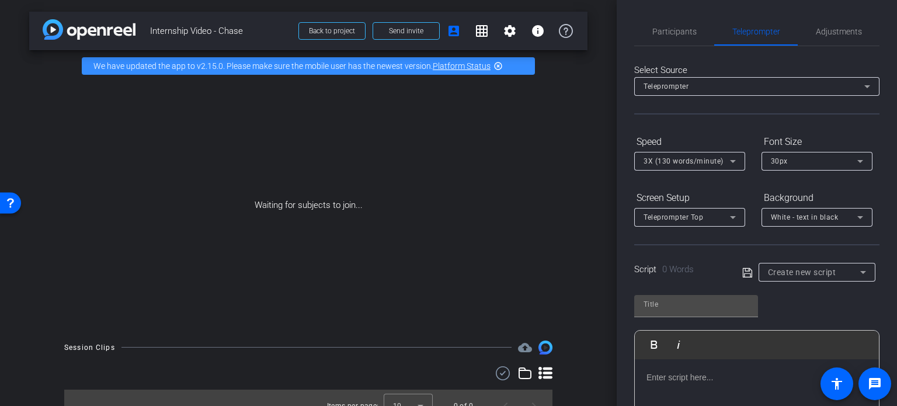
click at [702, 89] on div "Teleprompter" at bounding box center [753, 86] width 221 height 15
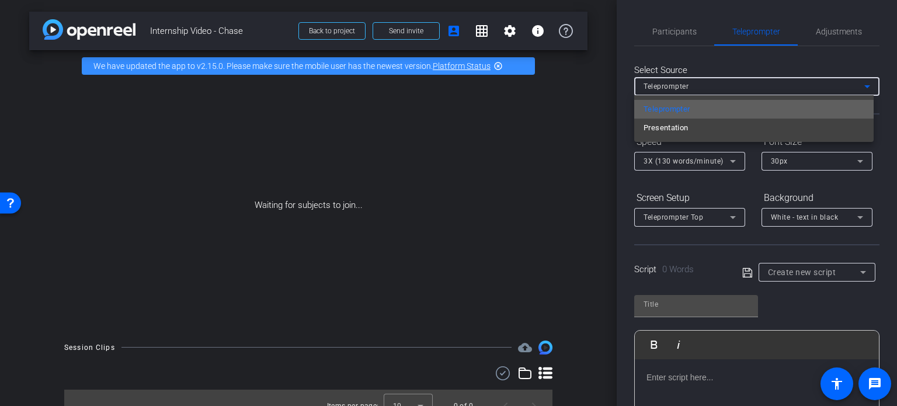
click at [649, 111] on span "Teleprompter" at bounding box center [666, 109] width 47 height 14
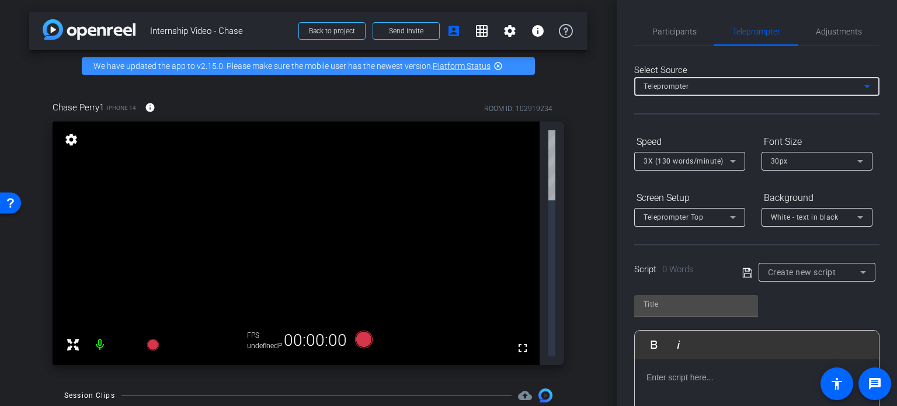
click at [798, 270] on span "Create new script" at bounding box center [802, 271] width 68 height 9
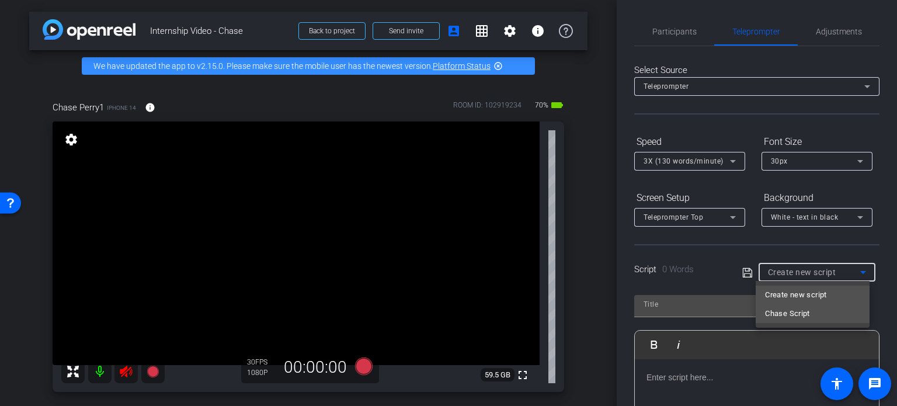
click at [793, 308] on span "Chase Script" at bounding box center [787, 313] width 45 height 14
type input "Chase Script"
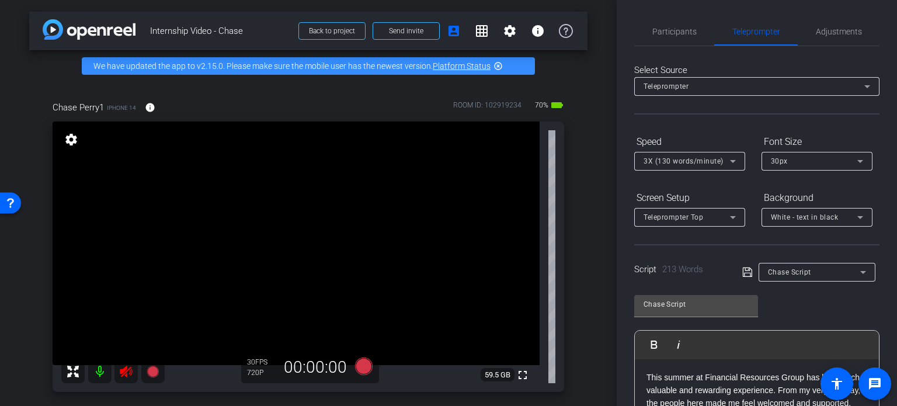
click at [123, 367] on icon at bounding box center [126, 371] width 14 height 14
click at [107, 373] on mat-icon at bounding box center [99, 371] width 23 height 23
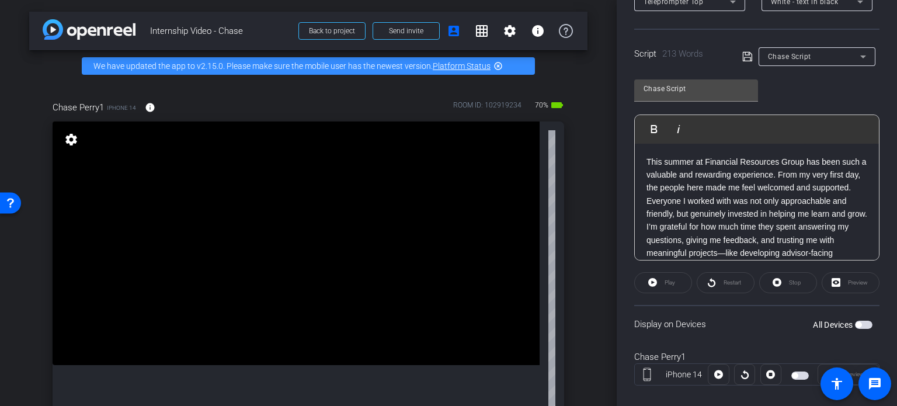
scroll to position [219, 0]
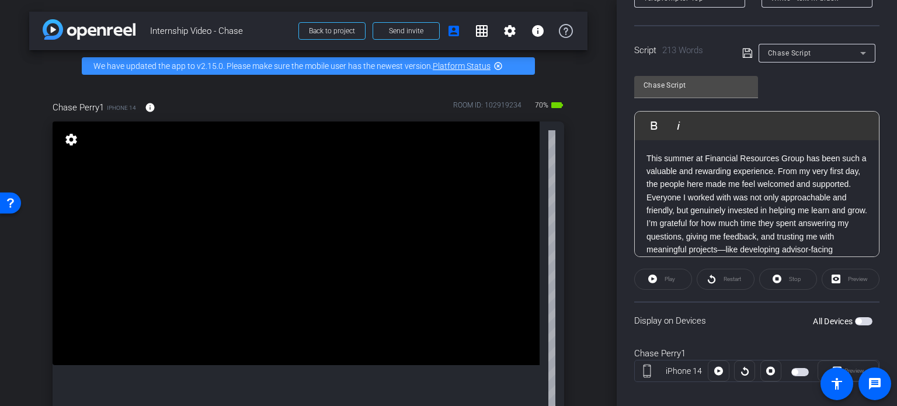
click at [855, 317] on span "button" at bounding box center [864, 321] width 18 height 8
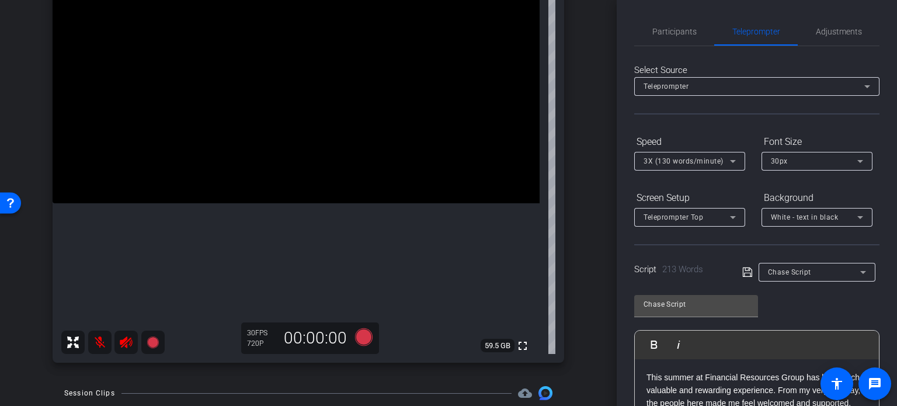
scroll to position [167, 0]
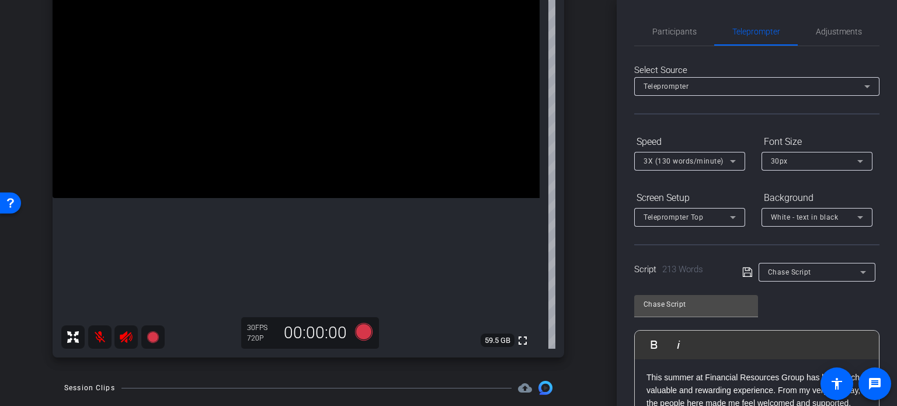
click at [125, 336] on icon at bounding box center [126, 337] width 12 height 12
click at [102, 334] on mat-icon at bounding box center [99, 336] width 23 height 23
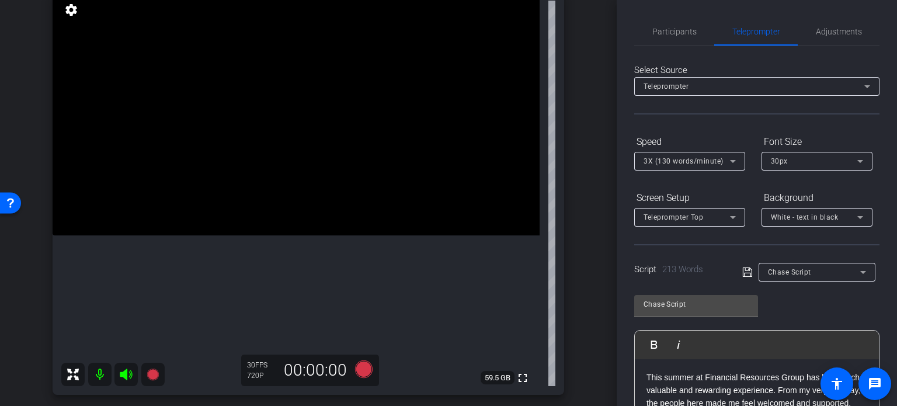
scroll to position [131, 0]
drag, startPoint x: 461, startPoint y: 237, endPoint x: 465, endPoint y: 281, distance: 44.5
click at [465, 234] on video at bounding box center [296, 112] width 487 height 243
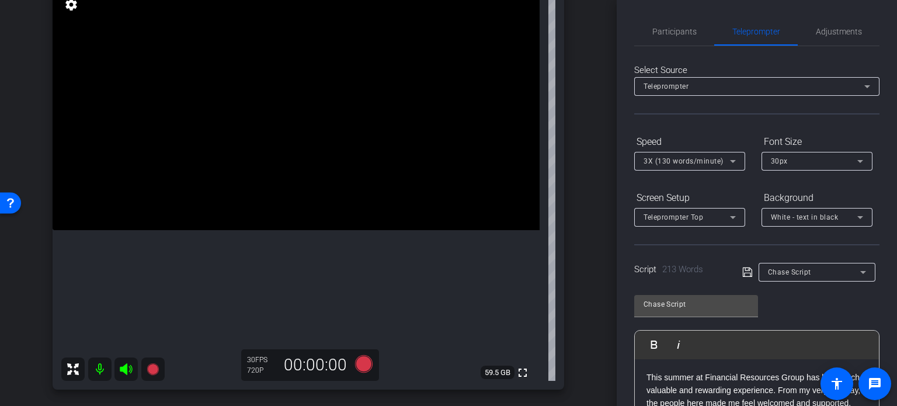
scroll to position [131, 0]
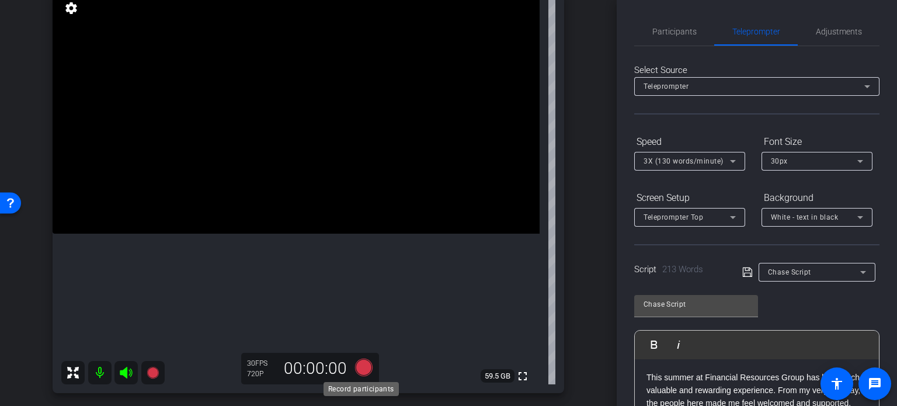
click at [361, 367] on icon at bounding box center [364, 367] width 18 height 18
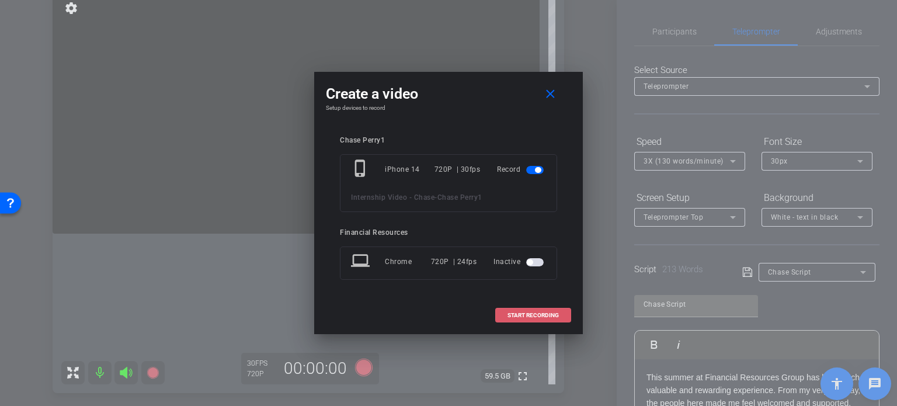
click at [540, 317] on span "START RECORDING" at bounding box center [532, 315] width 51 height 6
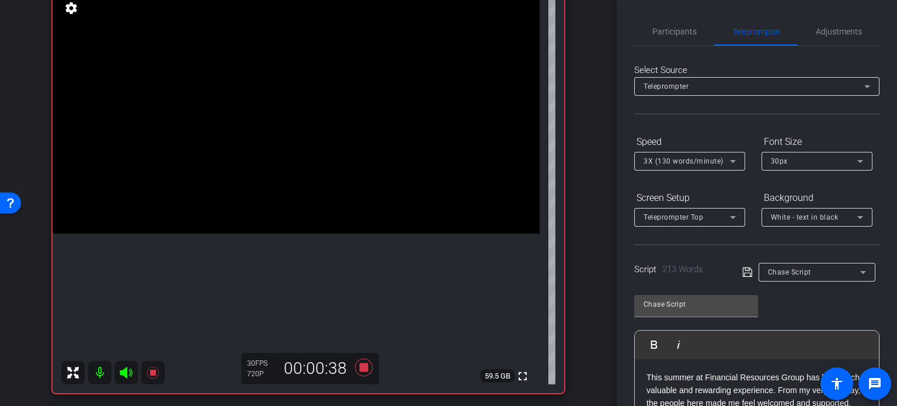
click at [100, 374] on mat-icon at bounding box center [99, 372] width 23 height 23
click at [94, 367] on mat-icon at bounding box center [99, 372] width 23 height 23
click at [124, 369] on icon at bounding box center [126, 373] width 12 height 12
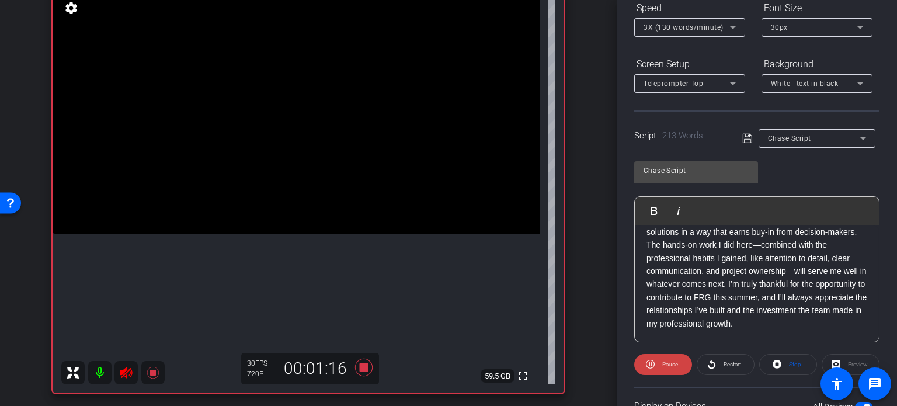
scroll to position [285, 0]
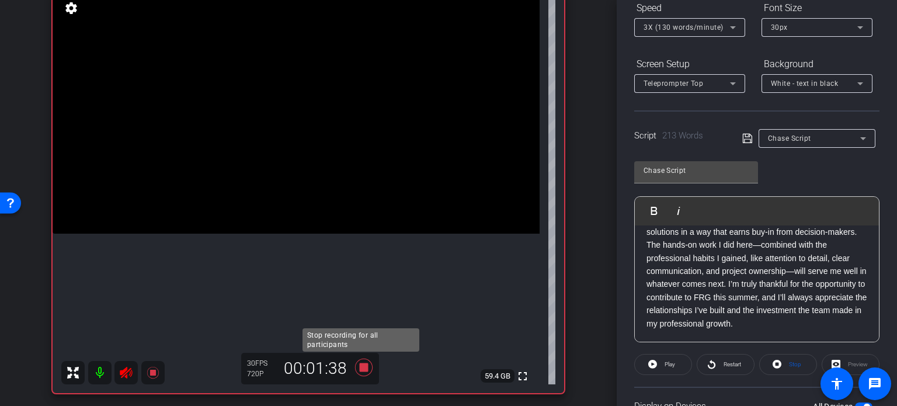
click at [357, 364] on icon at bounding box center [364, 367] width 18 height 18
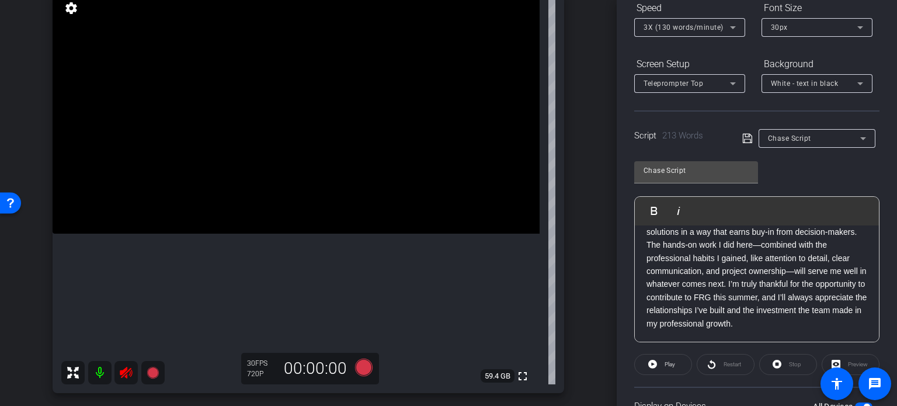
click at [124, 371] on icon at bounding box center [126, 373] width 12 height 12
click at [705, 24] on span "3X (130 words/minute)" at bounding box center [683, 27] width 80 height 8
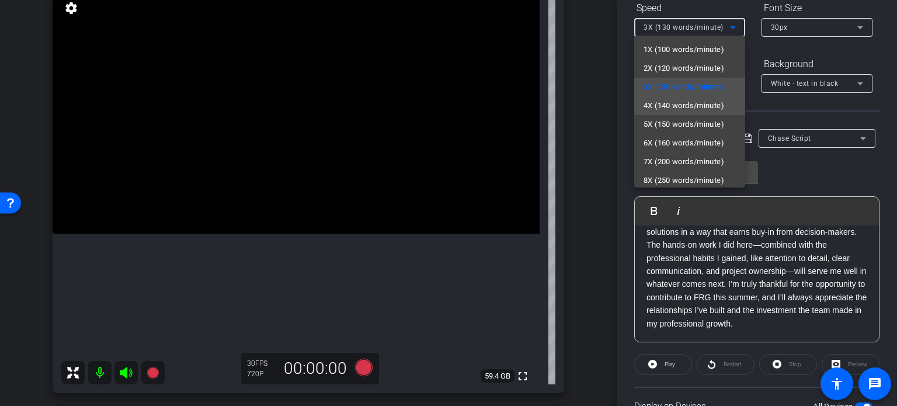
click at [676, 106] on span "4X (140 words/minute)" at bounding box center [683, 106] width 81 height 14
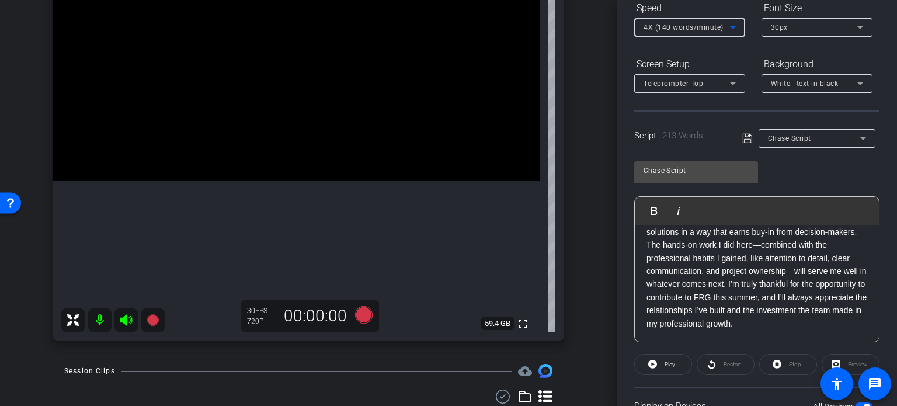
scroll to position [183, 0]
click at [126, 325] on icon at bounding box center [126, 321] width 12 height 12
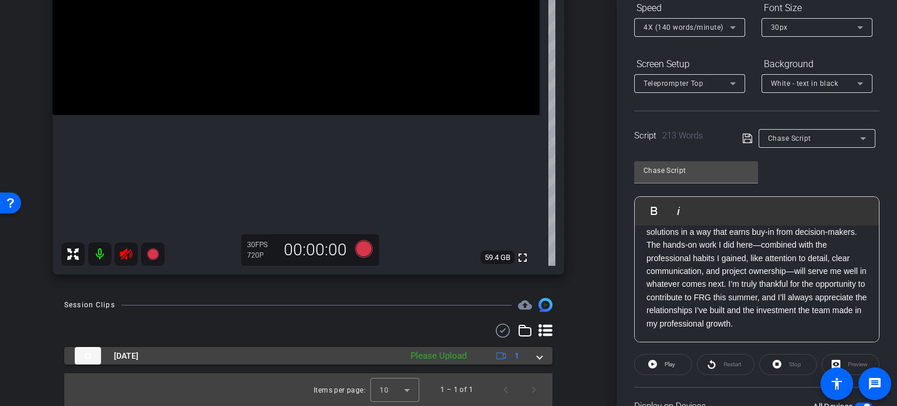
click at [426, 353] on div "Please Upload" at bounding box center [439, 355] width 68 height 13
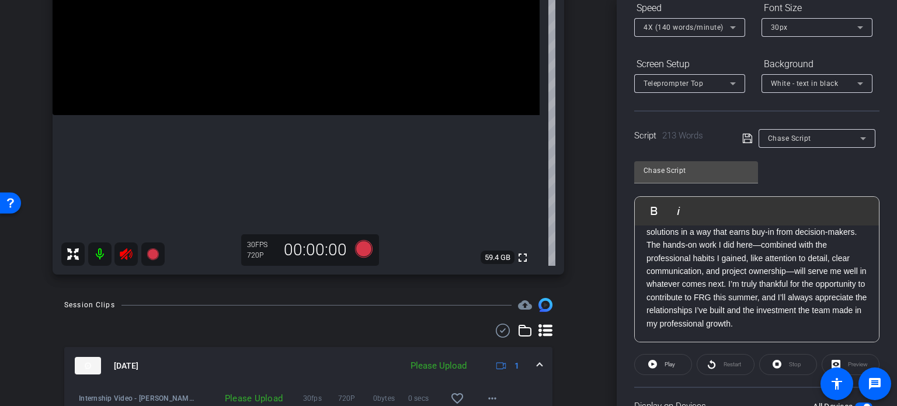
scroll to position [310, 0]
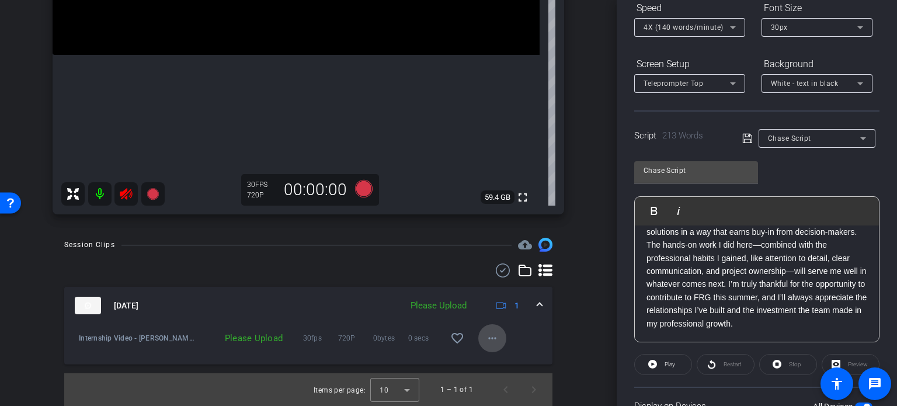
click at [485, 333] on mat-icon "more_horiz" at bounding box center [492, 338] width 14 height 14
click at [495, 360] on span "Upload" at bounding box center [505, 362] width 47 height 14
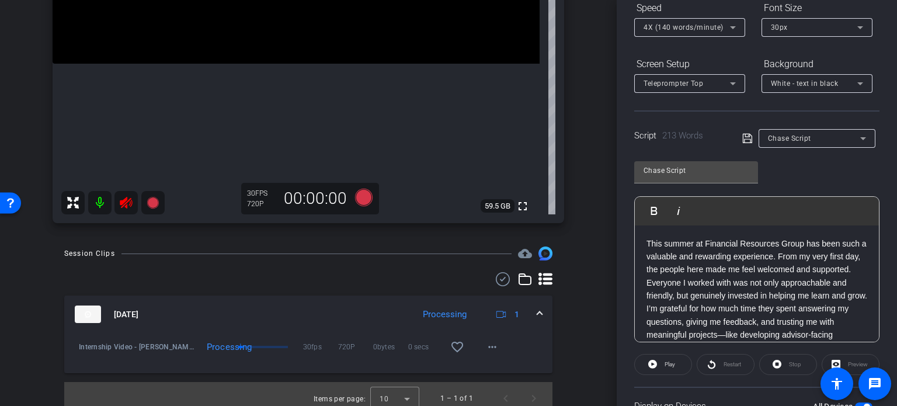
scroll to position [309, 0]
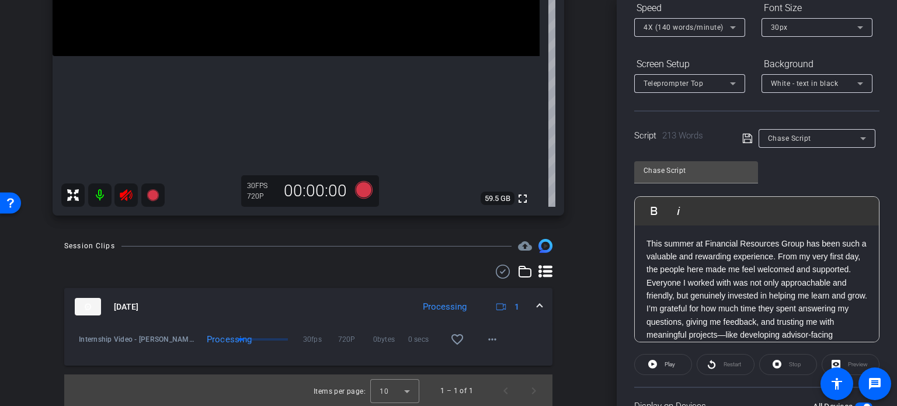
click at [126, 194] on icon at bounding box center [126, 195] width 12 height 12
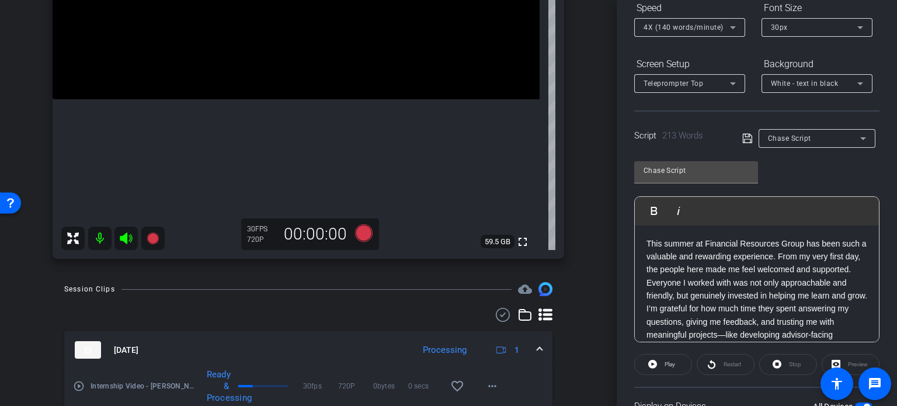
scroll to position [310, 0]
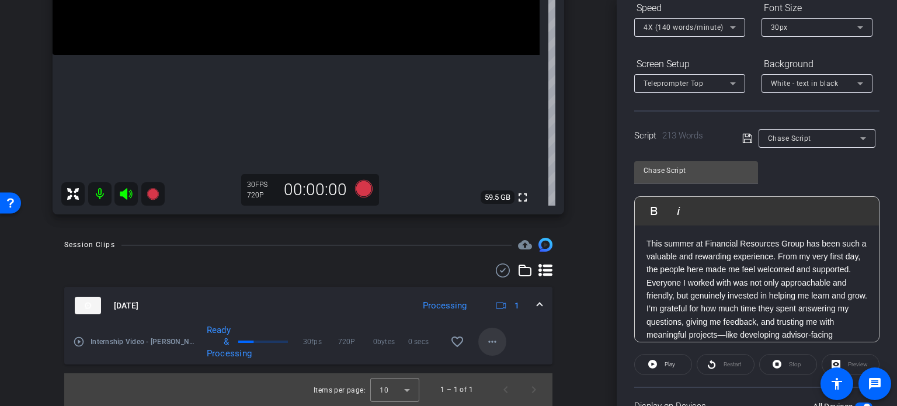
click at [491, 338] on mat-icon "more_horiz" at bounding box center [492, 341] width 14 height 14
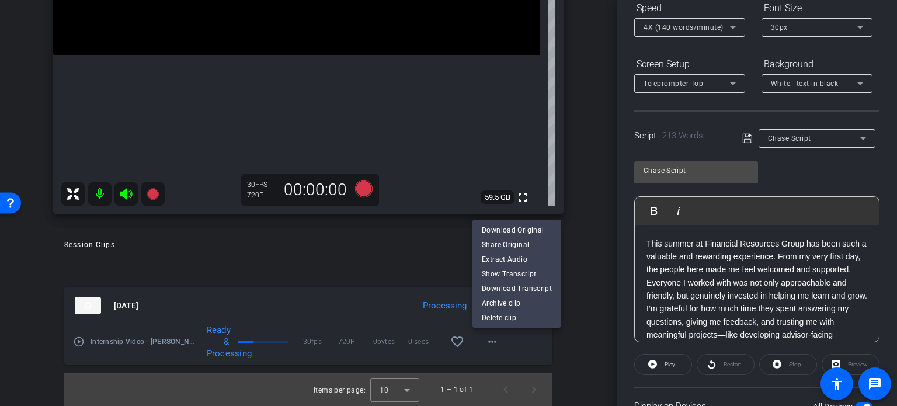
click at [560, 343] on div at bounding box center [448, 203] width 897 height 406
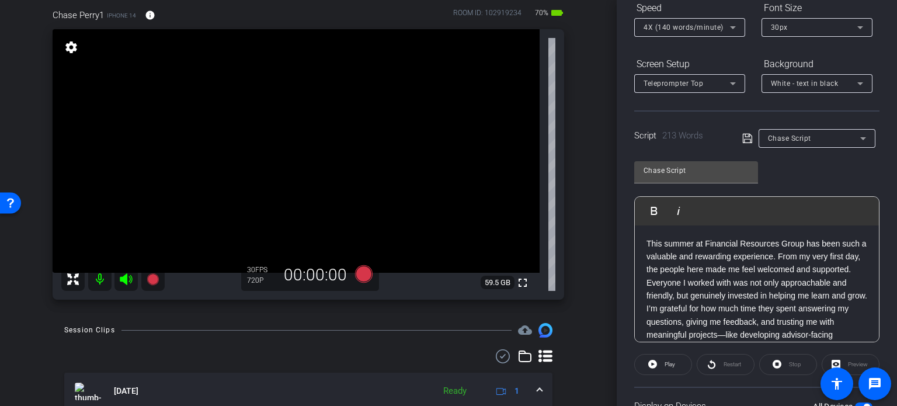
scroll to position [150, 0]
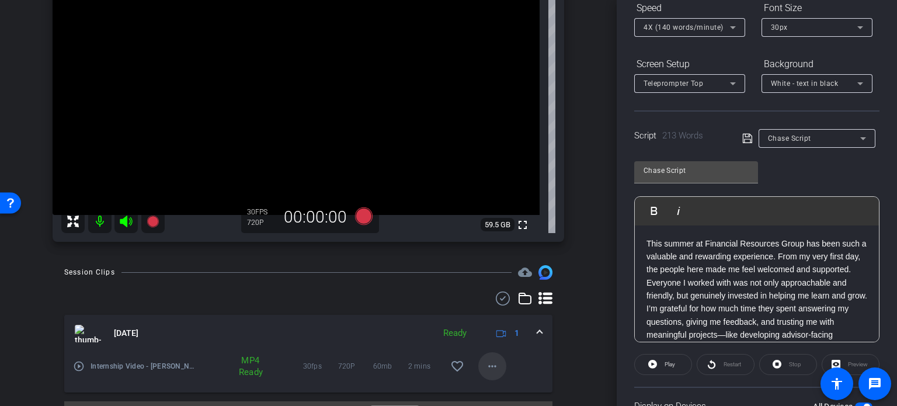
click at [485, 360] on mat-icon "more_horiz" at bounding box center [492, 366] width 14 height 14
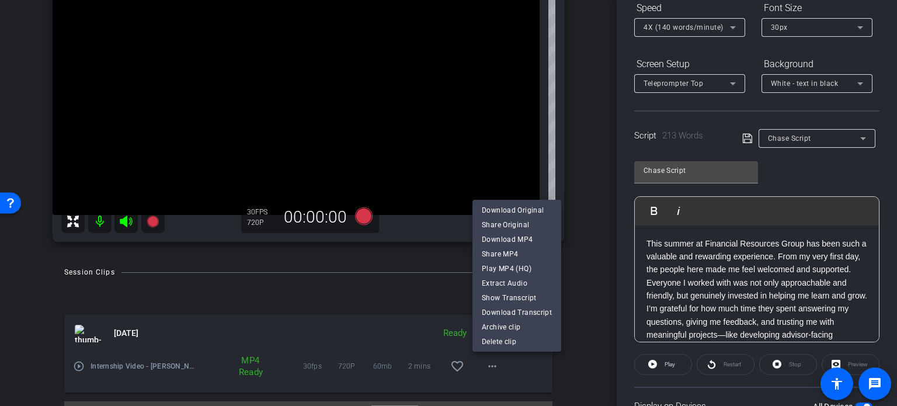
click at [581, 205] on div at bounding box center [448, 203] width 897 height 406
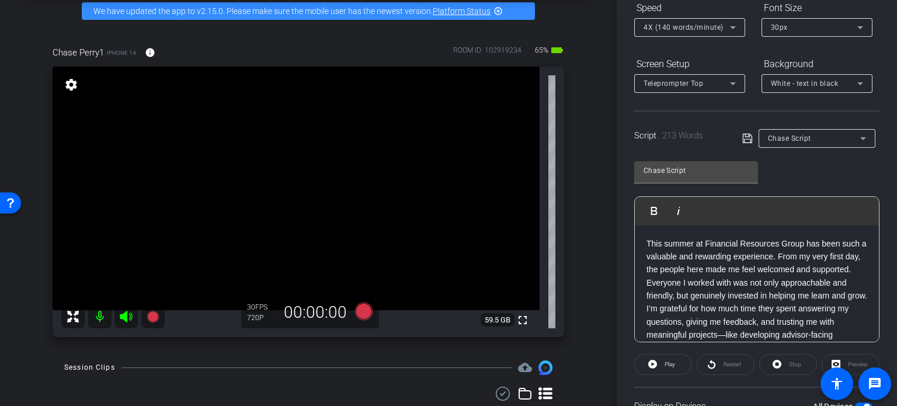
scroll to position [51, 0]
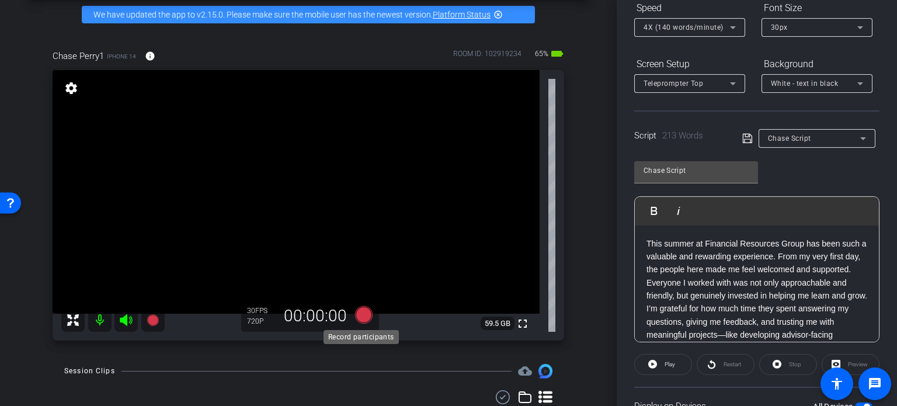
click at [364, 310] on icon at bounding box center [364, 315] width 18 height 18
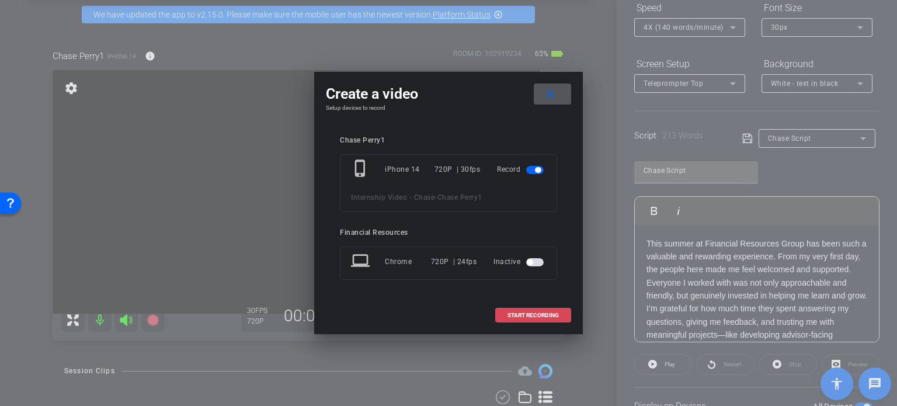
click at [530, 316] on span "START RECORDING" at bounding box center [532, 315] width 51 height 6
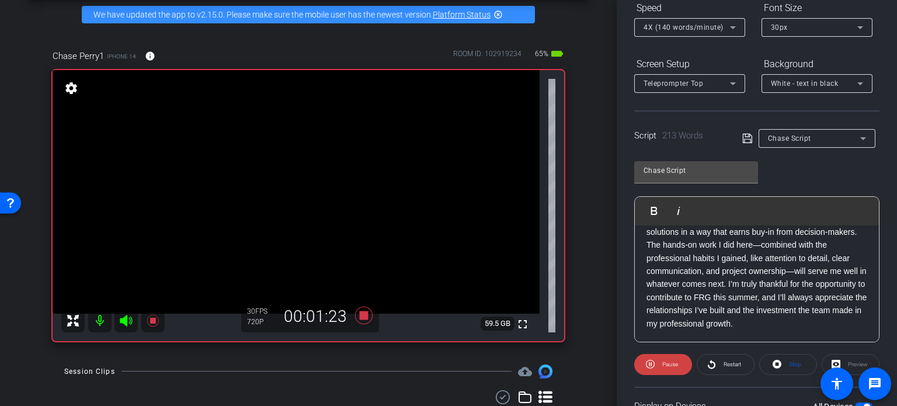
scroll to position [285, 0]
click at [360, 312] on icon at bounding box center [364, 315] width 18 height 18
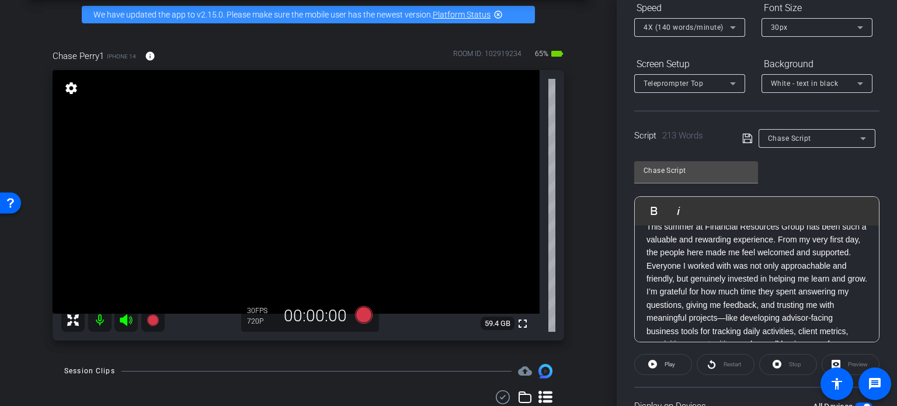
scroll to position [0, 0]
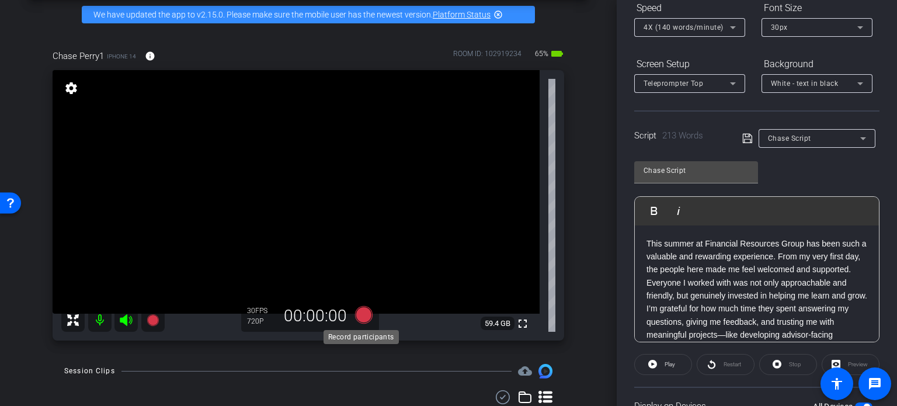
click at [362, 315] on icon at bounding box center [364, 315] width 18 height 18
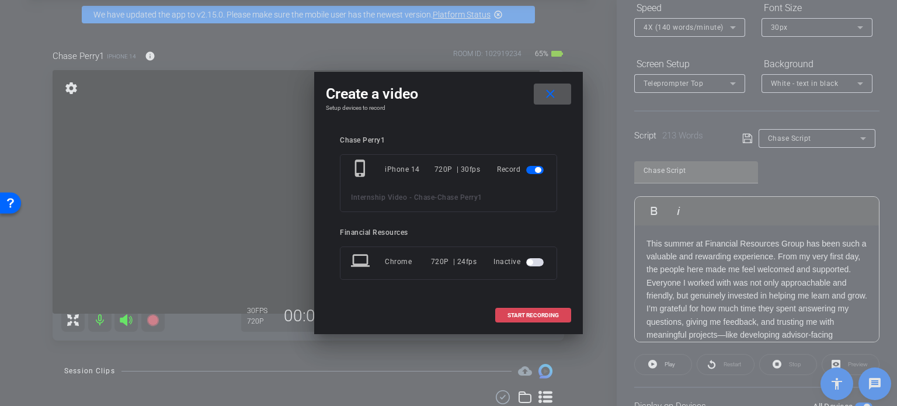
click at [512, 315] on span "START RECORDING" at bounding box center [532, 315] width 51 height 6
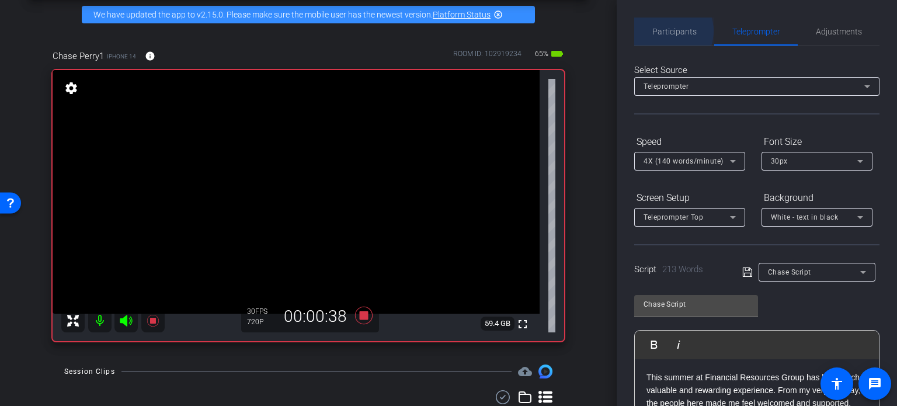
click at [663, 31] on span "Participants" at bounding box center [674, 31] width 44 height 8
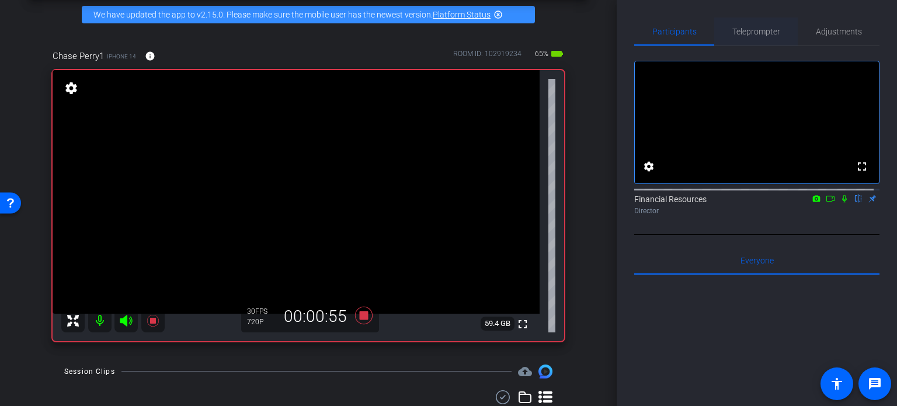
click at [769, 30] on span "Teleprompter" at bounding box center [756, 31] width 48 height 8
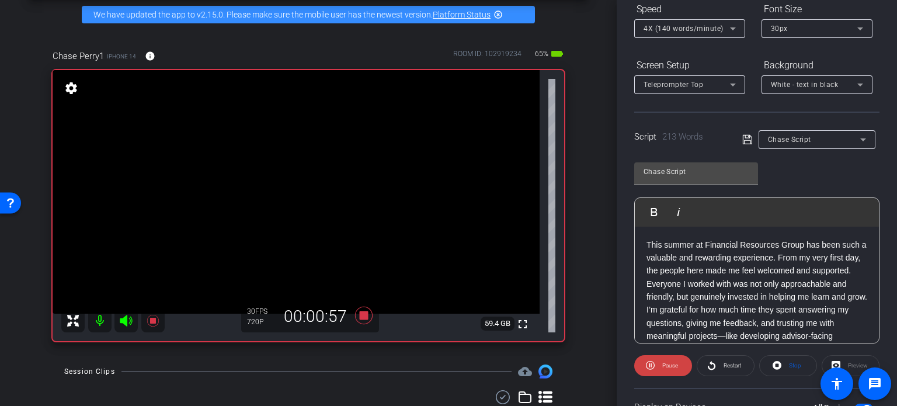
scroll to position [174, 0]
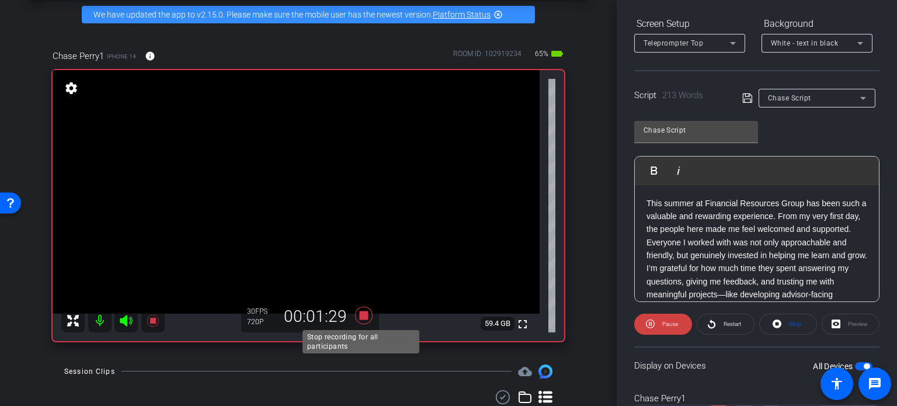
click at [360, 309] on icon at bounding box center [364, 315] width 28 height 21
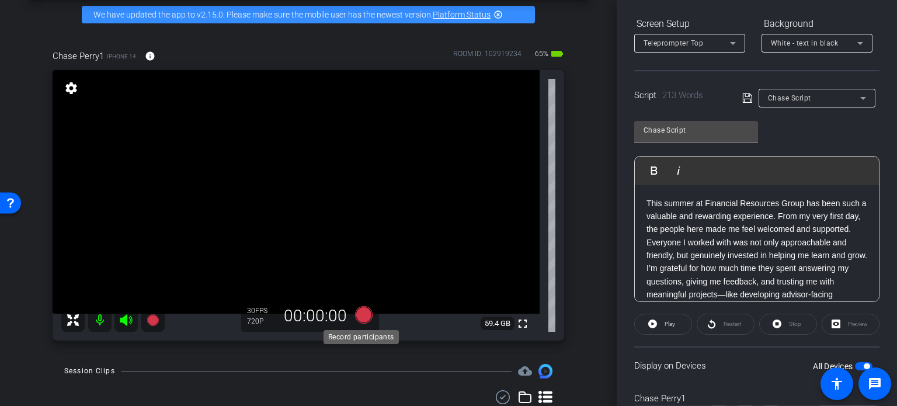
click at [360, 313] on icon at bounding box center [364, 315] width 18 height 18
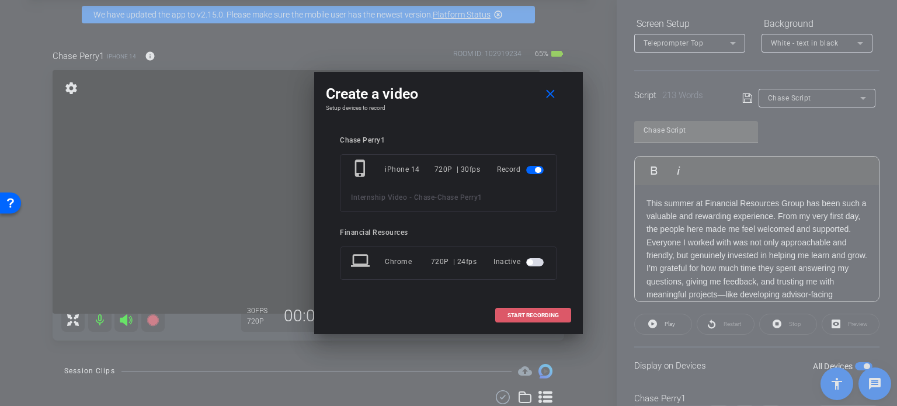
click at [509, 317] on span "START RECORDING" at bounding box center [532, 315] width 51 height 6
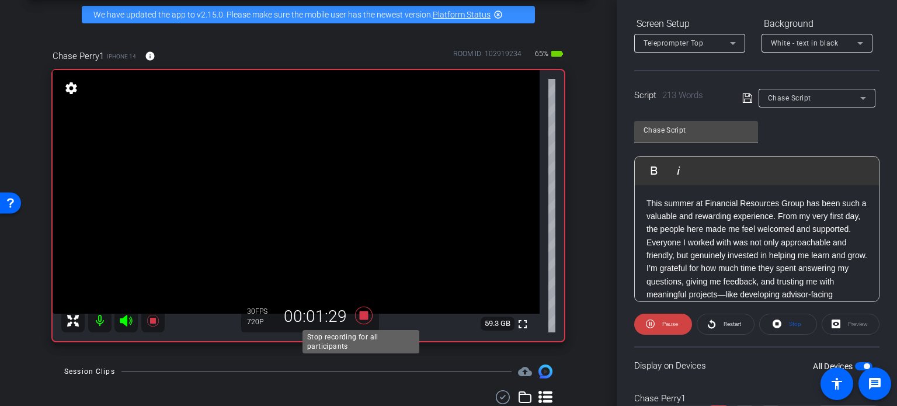
click at [364, 311] on icon at bounding box center [364, 315] width 18 height 18
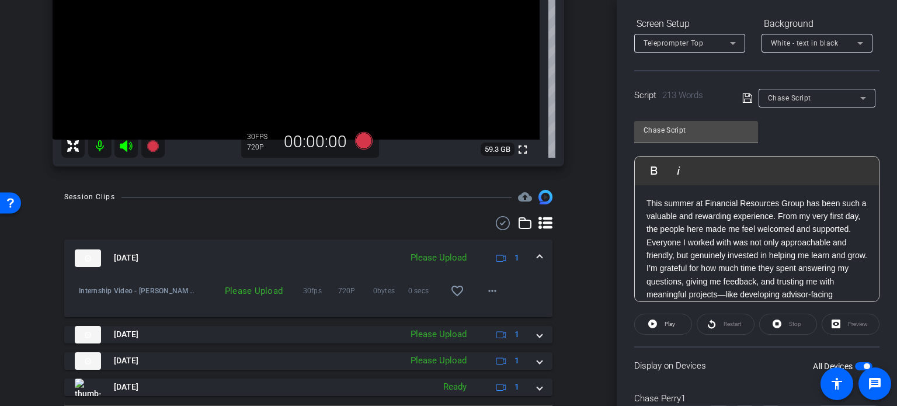
scroll to position [256, 0]
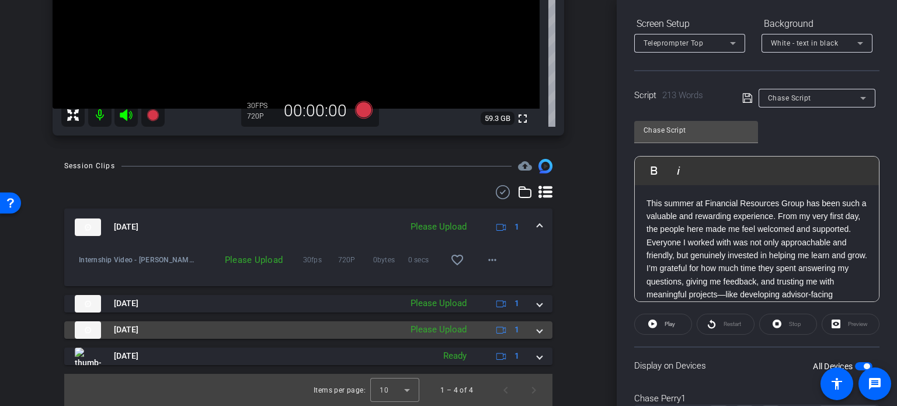
click at [537, 330] on span at bounding box center [539, 329] width 5 height 12
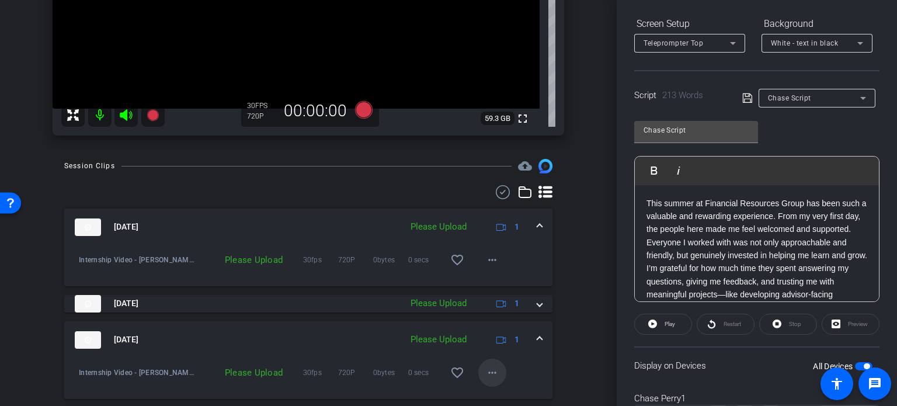
click at [488, 369] on mat-icon "more_horiz" at bounding box center [492, 372] width 14 height 14
click at [502, 318] on span "Upload" at bounding box center [505, 319] width 47 height 14
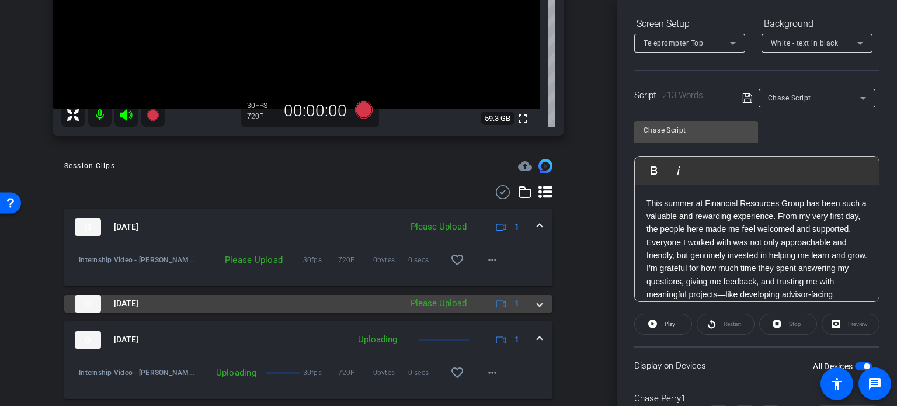
click at [537, 305] on span at bounding box center [539, 303] width 5 height 12
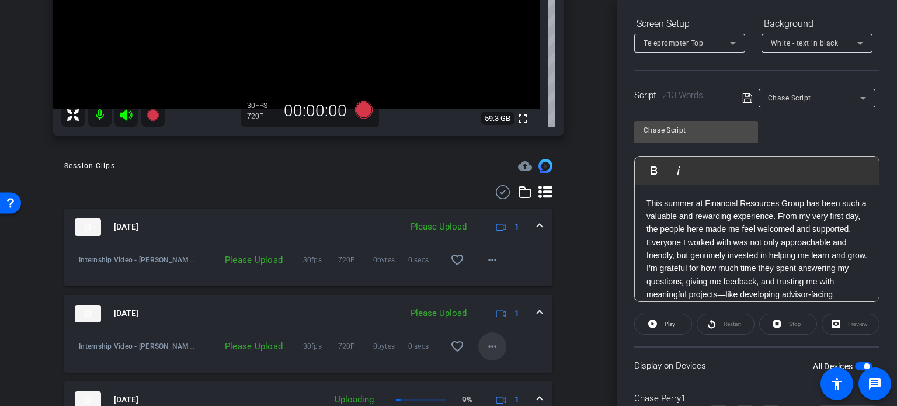
click at [490, 345] on mat-icon "more_horiz" at bounding box center [492, 346] width 14 height 14
click at [498, 289] on span "Upload" at bounding box center [505, 292] width 47 height 14
click at [536, 217] on mat-expansion-panel-header "[DATE] Please Upload 1" at bounding box center [308, 226] width 488 height 37
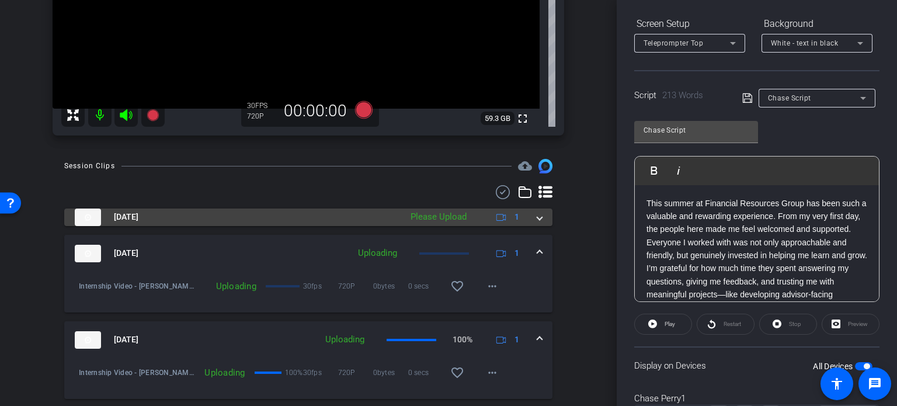
click at [537, 219] on span at bounding box center [539, 217] width 5 height 12
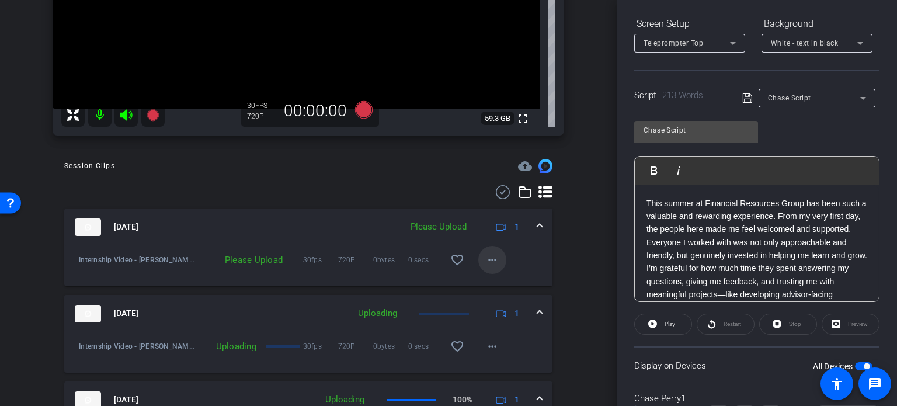
click at [490, 259] on mat-icon "more_horiz" at bounding box center [492, 260] width 14 height 14
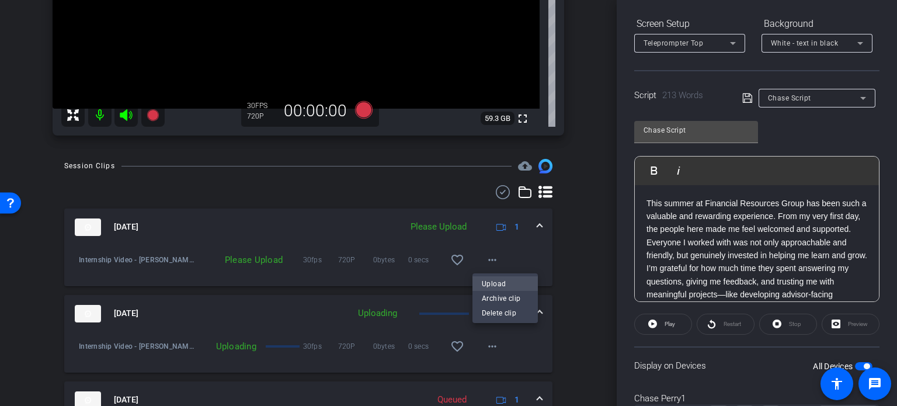
click at [496, 280] on span "Upload" at bounding box center [505, 284] width 47 height 14
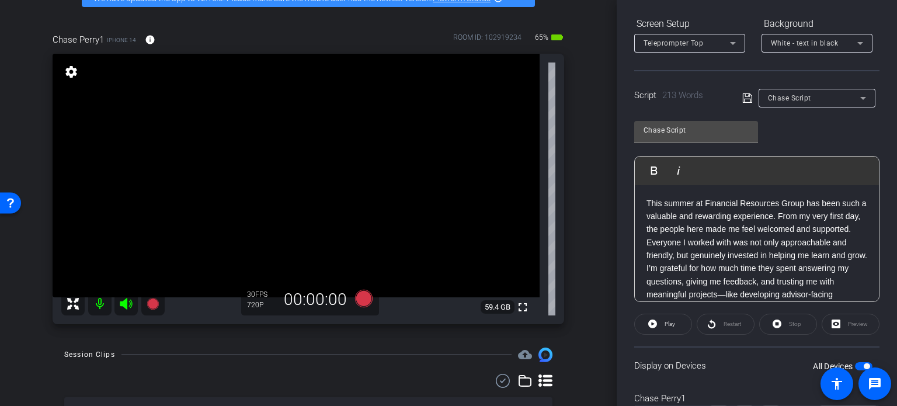
scroll to position [65, 0]
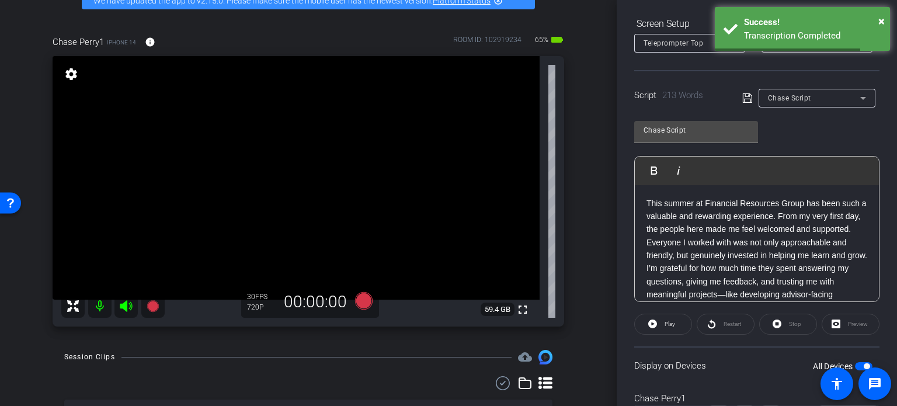
click at [862, 362] on span "button" at bounding box center [864, 366] width 18 height 8
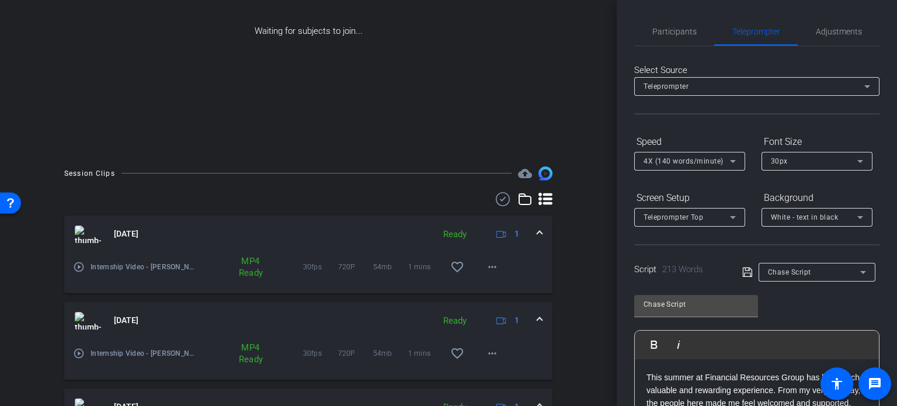
scroll to position [301, 0]
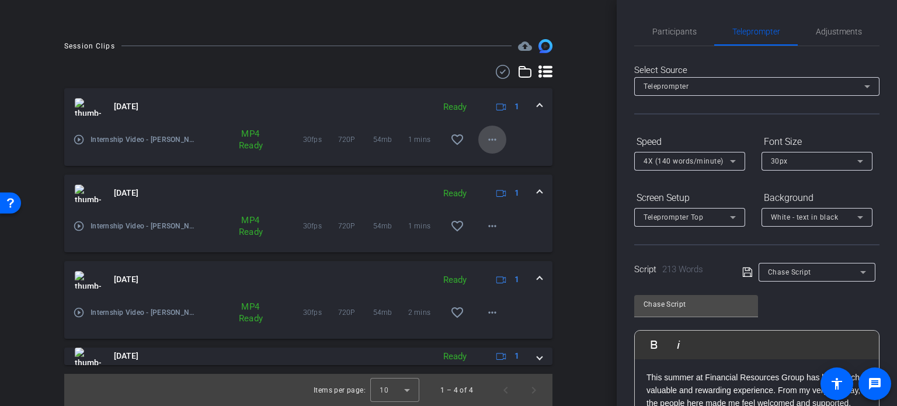
click at [489, 134] on mat-icon "more_horiz" at bounding box center [492, 140] width 14 height 14
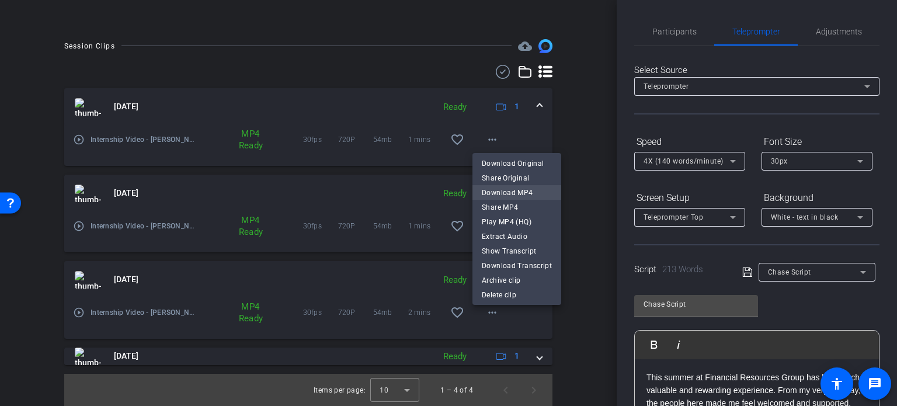
click at [494, 188] on span "Download MP4" at bounding box center [517, 192] width 70 height 14
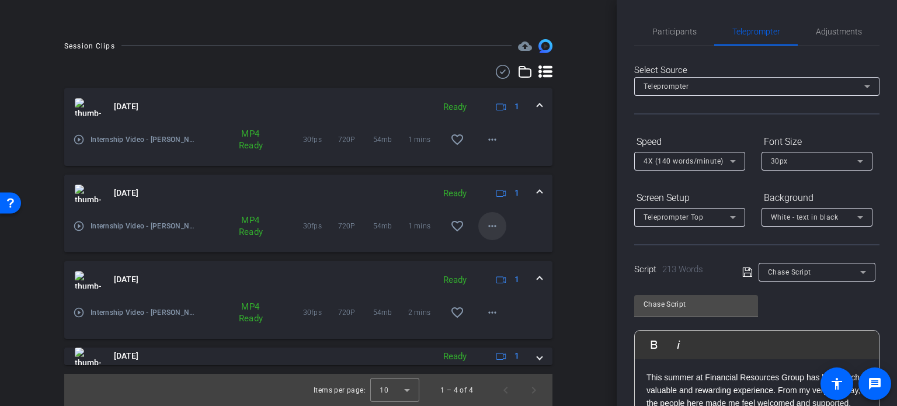
click at [486, 226] on mat-icon "more_horiz" at bounding box center [492, 226] width 14 height 14
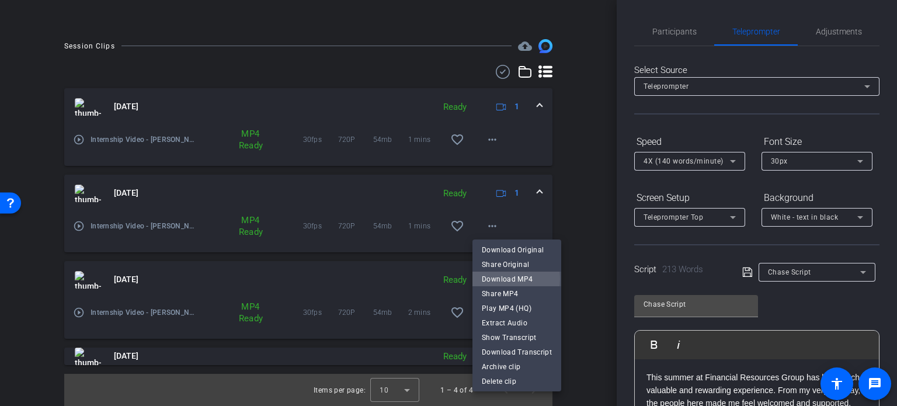
click at [496, 278] on span "Download MP4" at bounding box center [517, 278] width 70 height 14
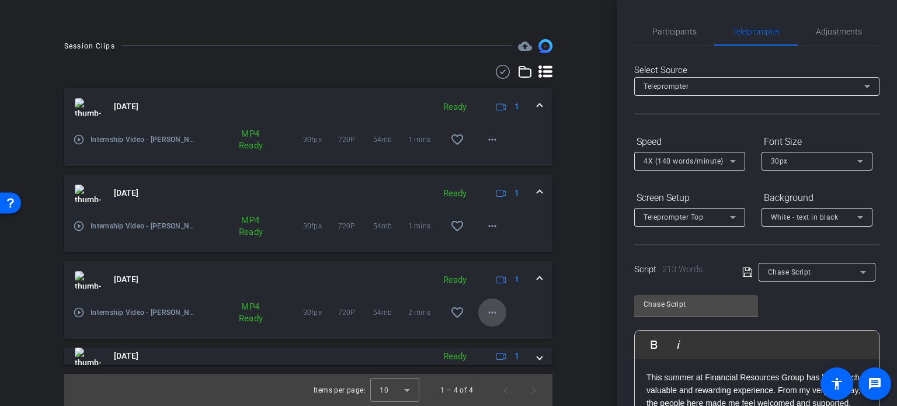
click at [488, 315] on mat-icon "more_horiz" at bounding box center [492, 312] width 14 height 14
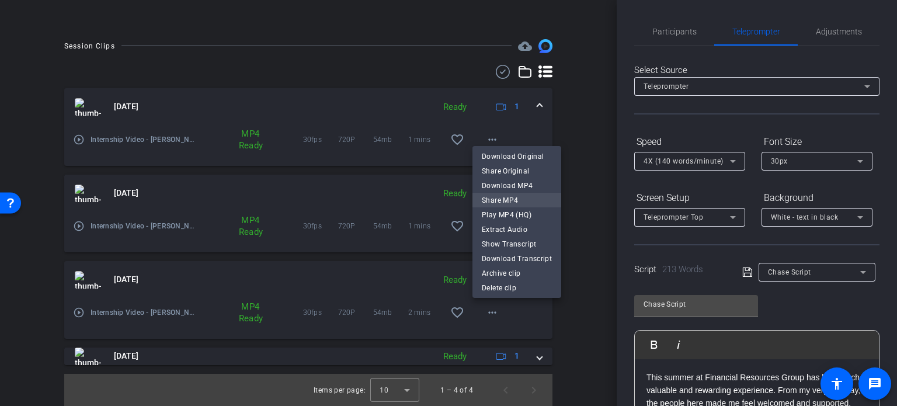
click at [507, 200] on span "Share MP4" at bounding box center [517, 200] width 70 height 14
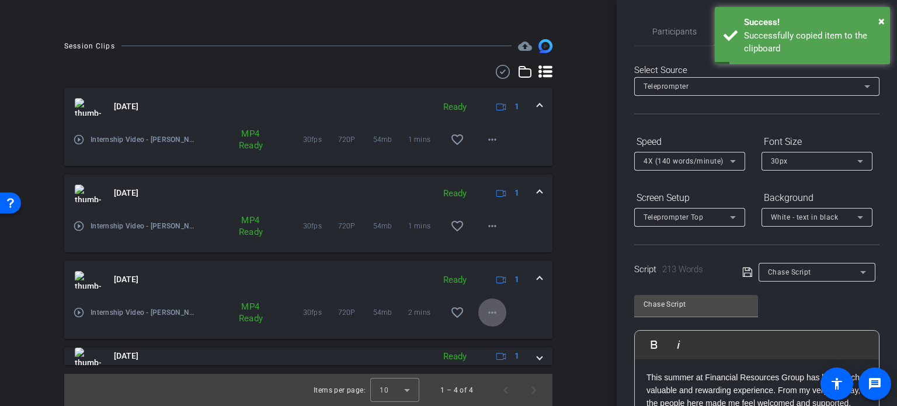
click at [486, 309] on mat-icon "more_horiz" at bounding box center [492, 312] width 14 height 14
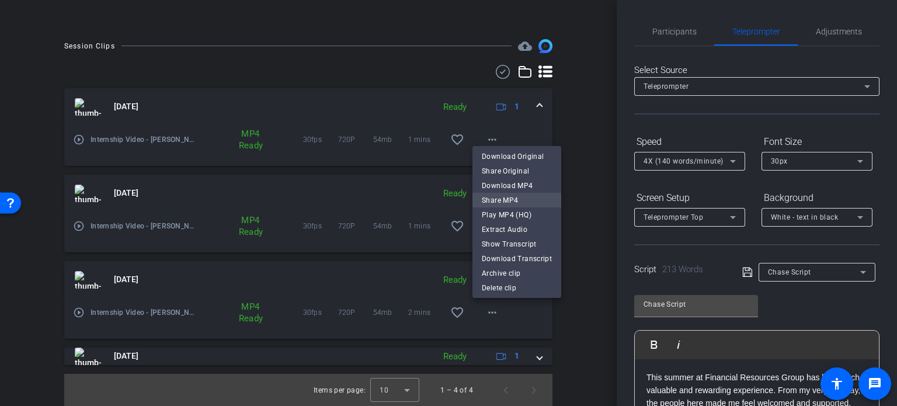
click at [515, 201] on span "Share MP4" at bounding box center [517, 200] width 70 height 14
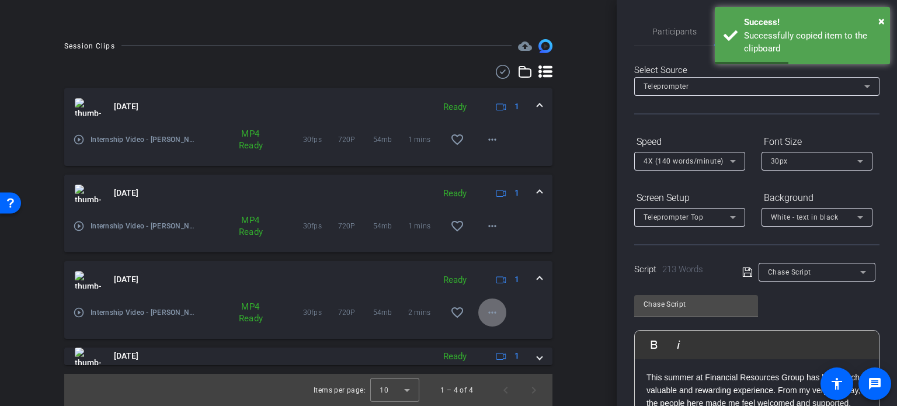
click at [488, 310] on mat-icon "more_horiz" at bounding box center [492, 312] width 14 height 14
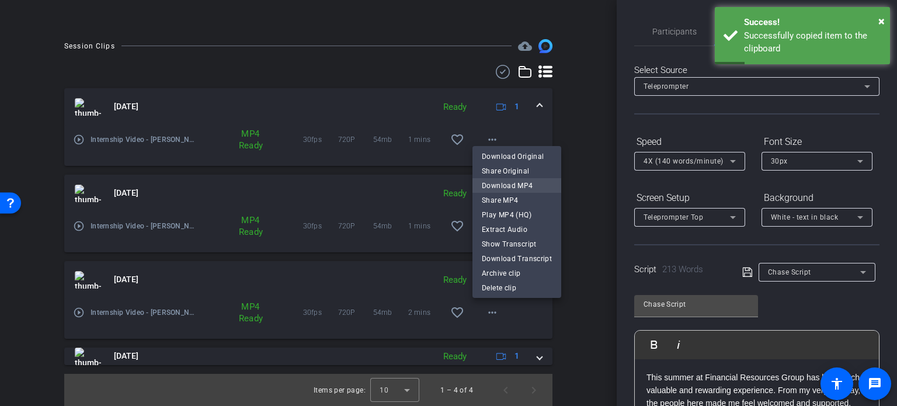
click at [502, 183] on span "Download MP4" at bounding box center [517, 185] width 70 height 14
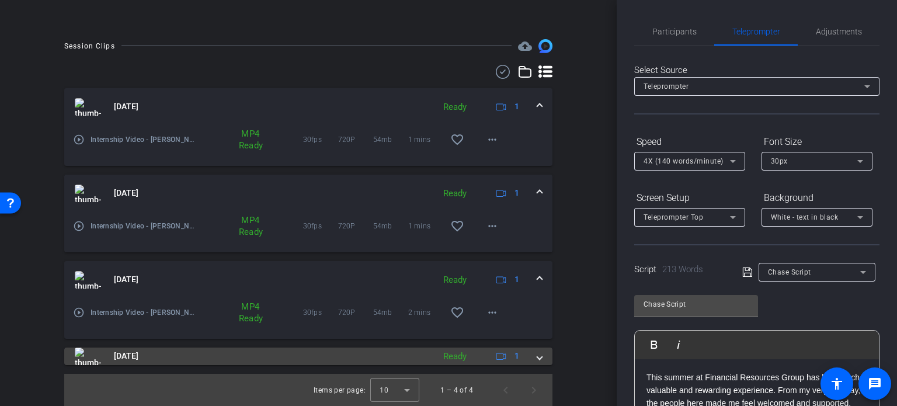
click at [529, 358] on div "[DATE] Ready 1" at bounding box center [306, 356] width 462 height 18
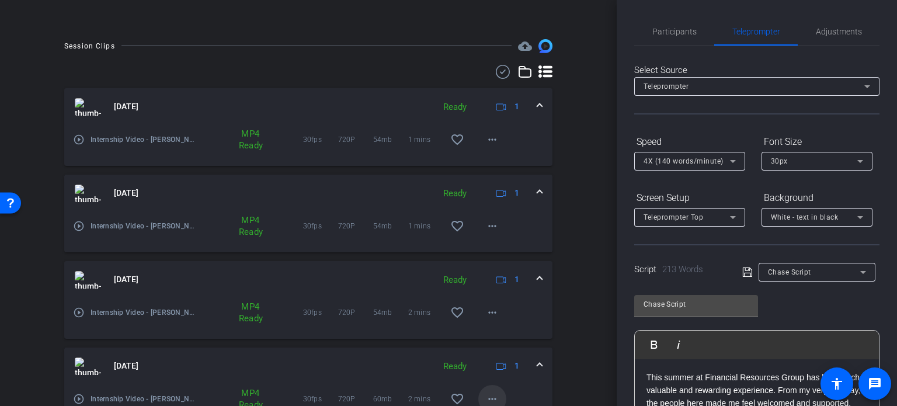
click at [482, 389] on span at bounding box center [492, 399] width 28 height 28
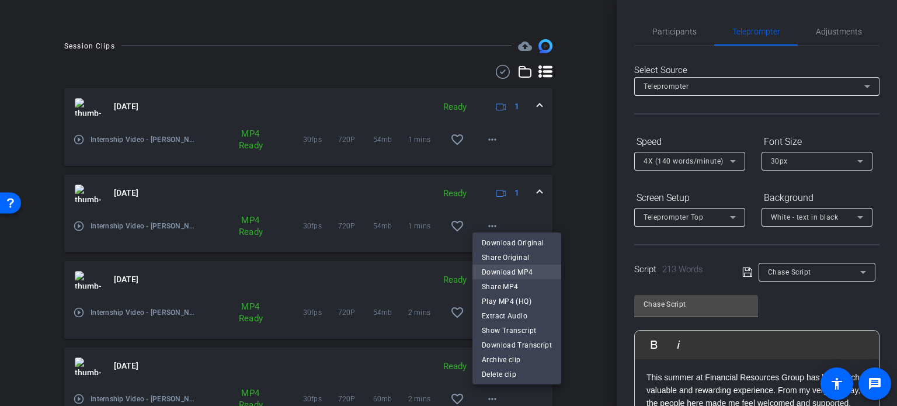
click at [504, 271] on span "Download MP4" at bounding box center [517, 271] width 70 height 14
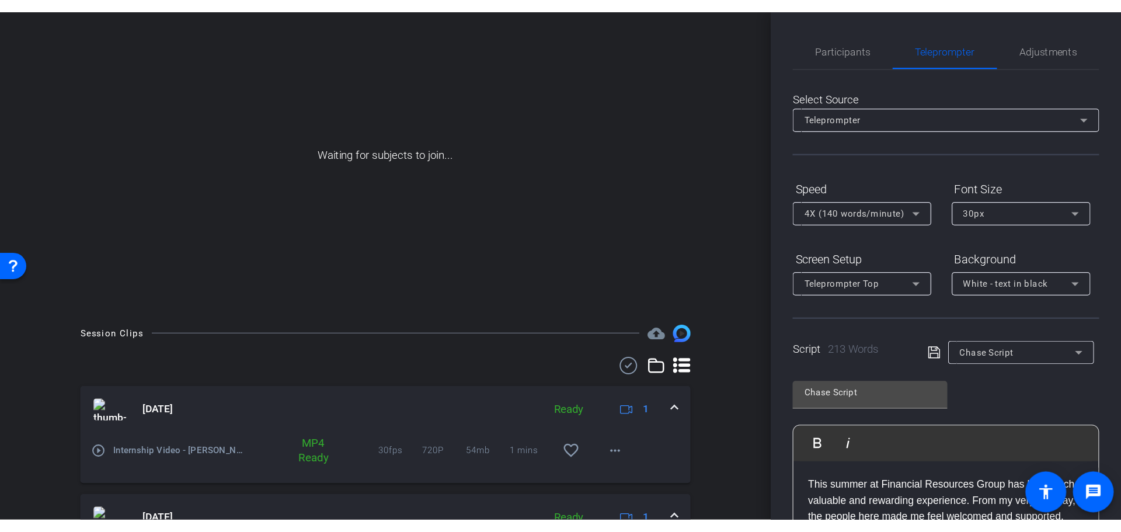
scroll to position [0, 0]
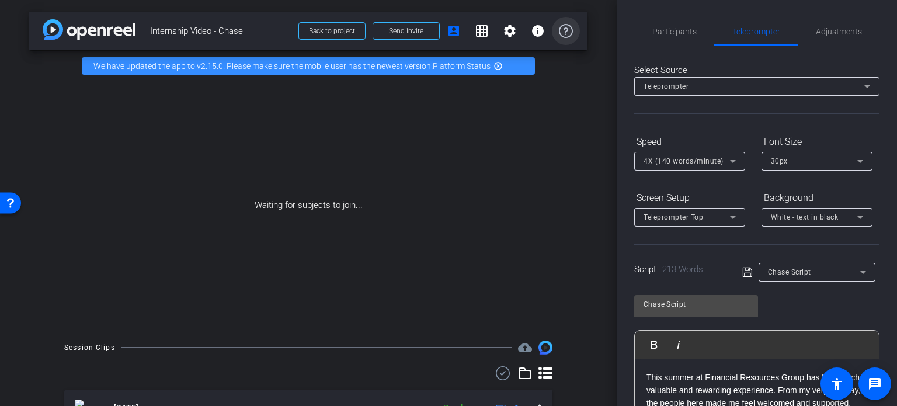
click at [563, 31] on icon at bounding box center [566, 31] width 14 height 14
click at [448, 30] on mat-icon "account_box" at bounding box center [454, 31] width 14 height 14
click at [318, 29] on span "Back to project" at bounding box center [332, 31] width 46 height 8
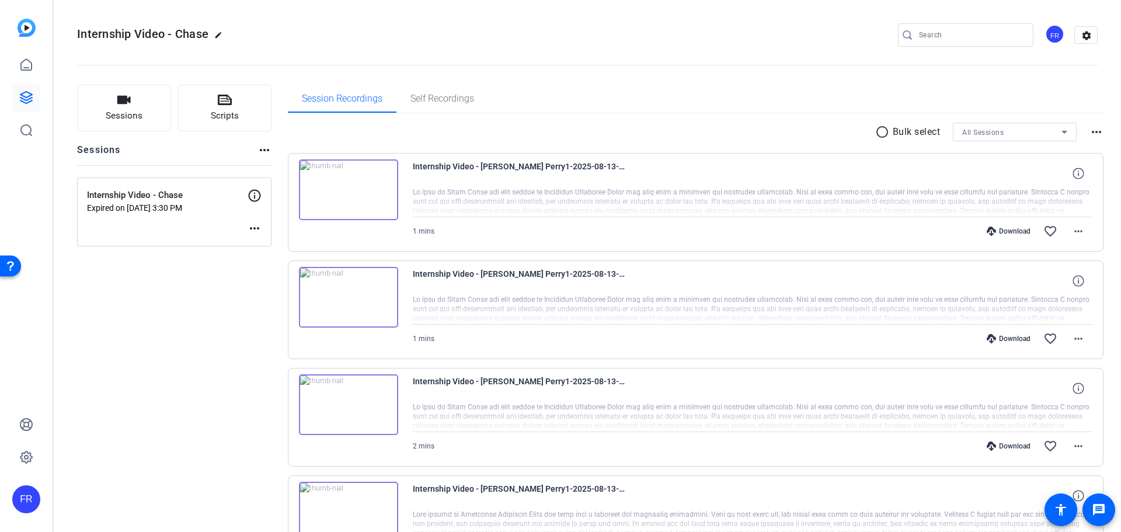
click at [539, 26] on div "Internship Video - Chase edit FR settings" at bounding box center [587, 35] width 1020 height 18
click at [15, 25] on div at bounding box center [26, 81] width 28 height 125
click at [25, 26] on img at bounding box center [27, 28] width 18 height 18
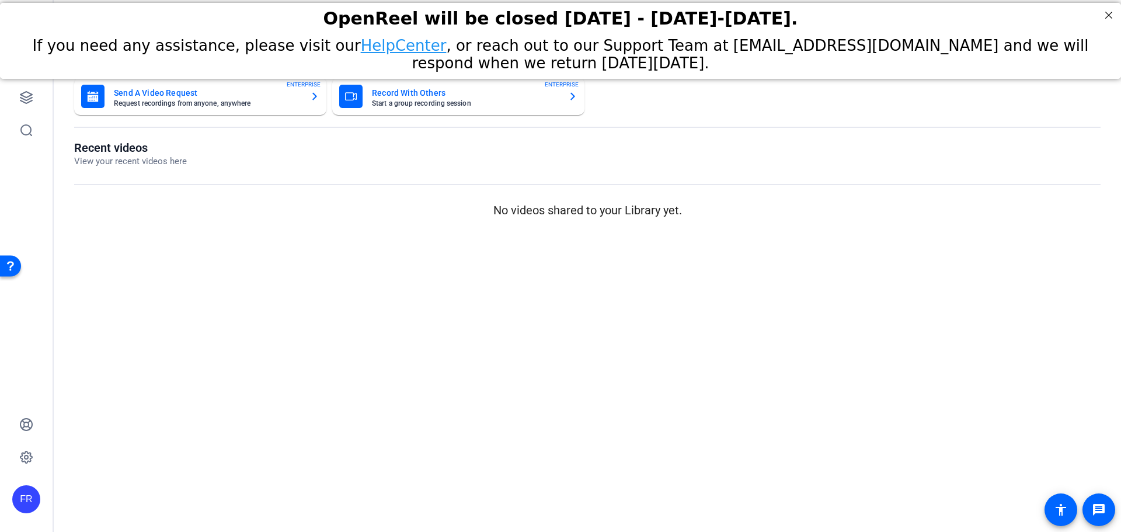
click at [336, 176] on div "Recent videos View your recent videos here No videos shared to your Library yet." at bounding box center [587, 180] width 1026 height 78
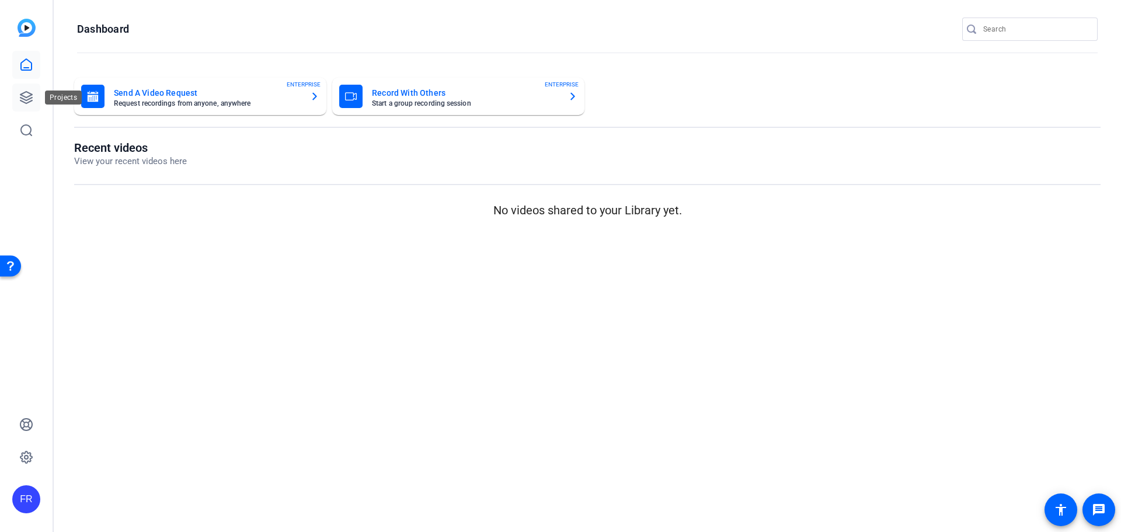
click at [28, 93] on icon at bounding box center [26, 97] width 14 height 14
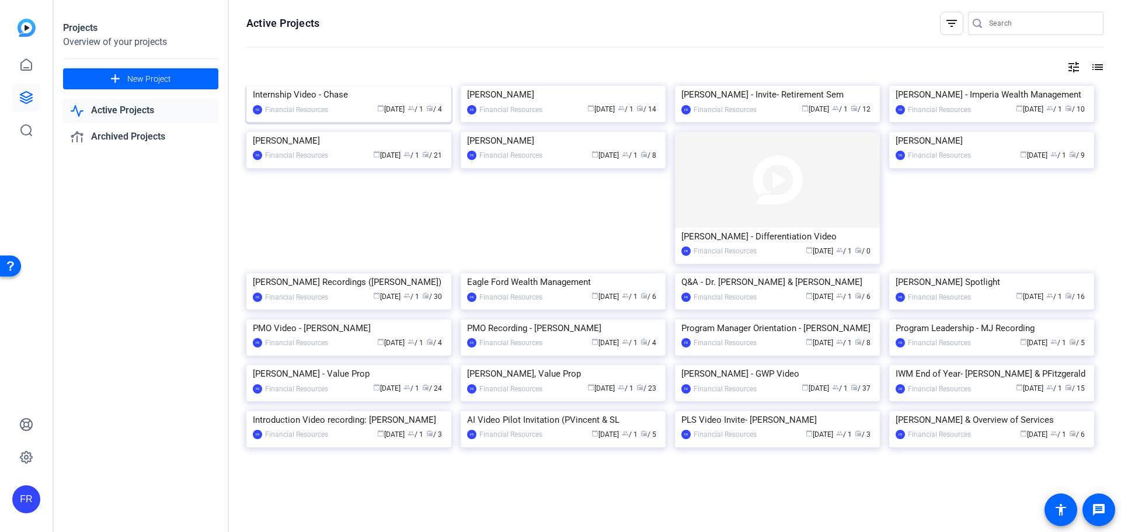
click at [326, 103] on div "Internship Video - Chase" at bounding box center [349, 95] width 192 height 18
